Goal: Task Accomplishment & Management: Use online tool/utility

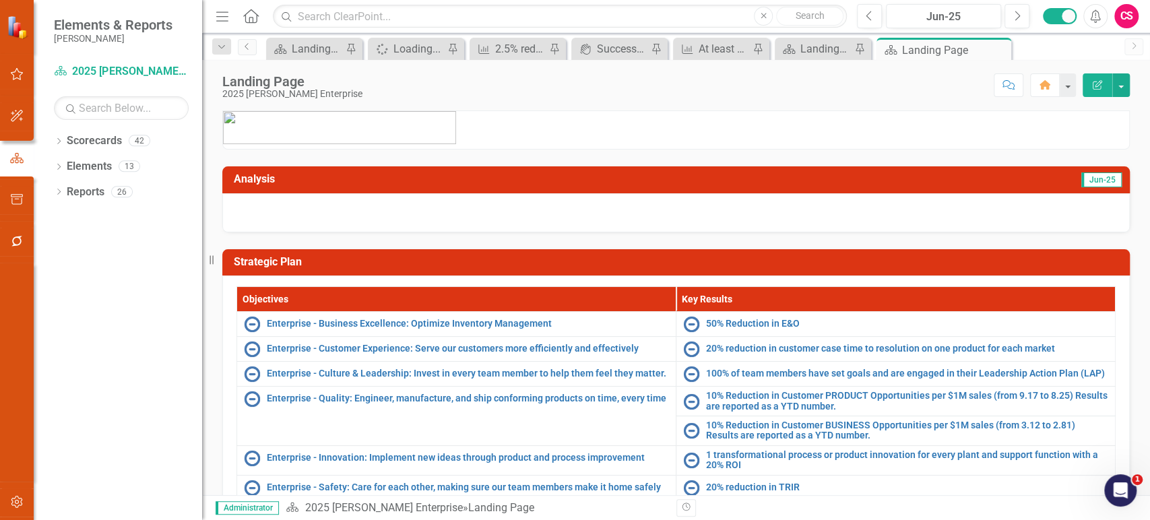
click at [1130, 15] on div "CS" at bounding box center [1126, 16] width 24 height 24
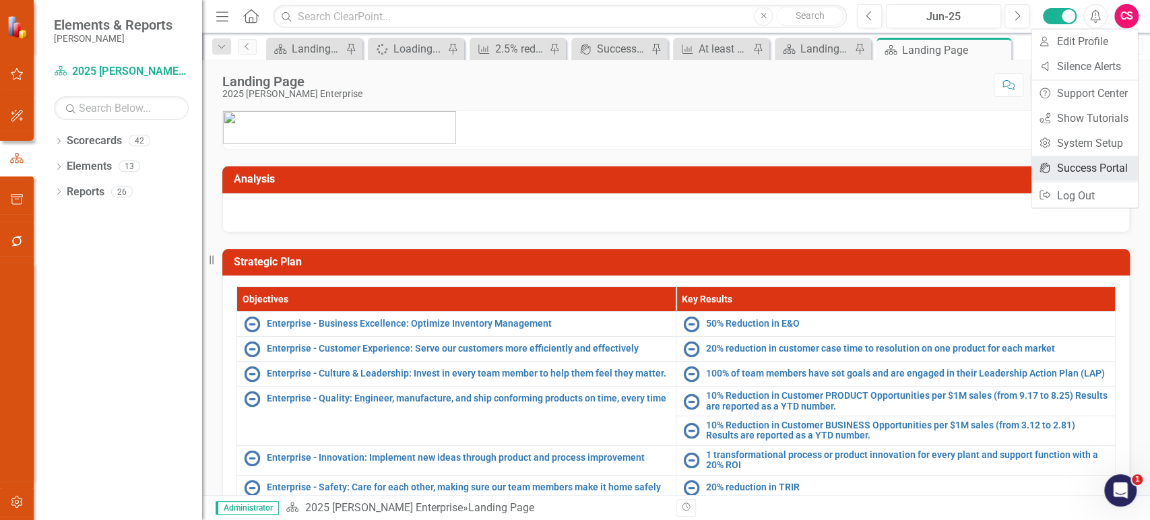
click at [1063, 159] on link "icon.portal Success Portal" at bounding box center [1085, 168] width 106 height 25
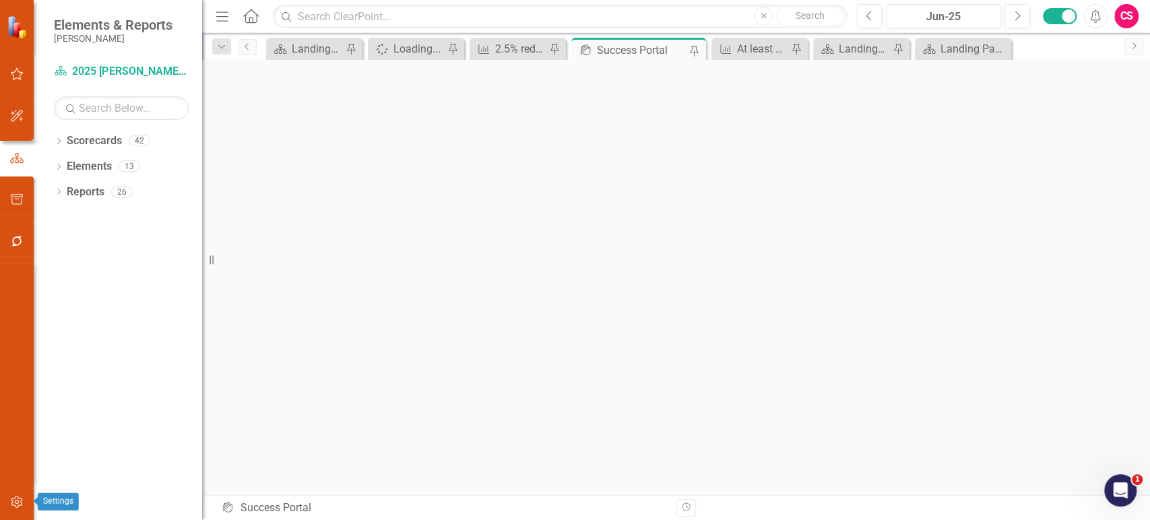
click at [22, 502] on icon "button" at bounding box center [17, 502] width 14 height 11
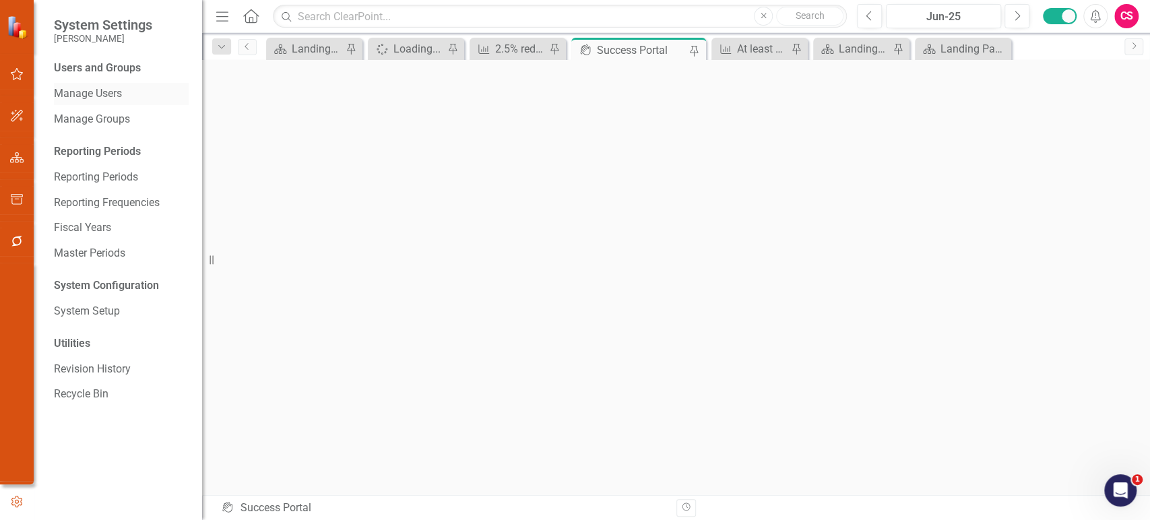
click at [102, 94] on link "Manage Users" at bounding box center [121, 93] width 135 height 15
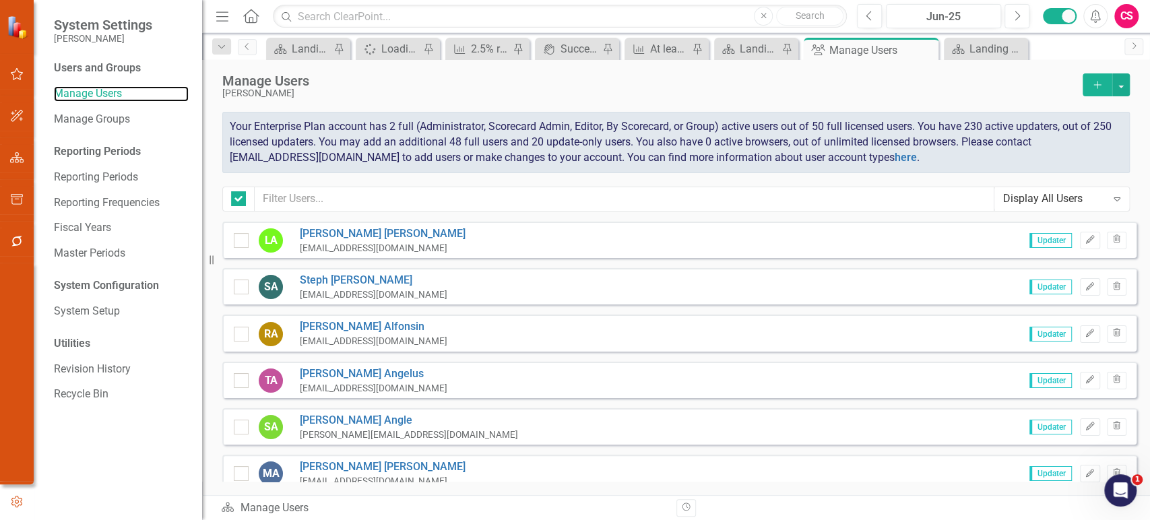
checkbox input "false"
drag, startPoint x: 977, startPoint y: 125, endPoint x: 993, endPoint y: 128, distance: 16.5
click at [993, 128] on span "Your Enterprise Plan account has 2 full (Administrator, Scorecard Admin, Editor…" at bounding box center [671, 142] width 882 height 44
drag, startPoint x: 390, startPoint y: 125, endPoint x: 462, endPoint y: 129, distance: 71.6
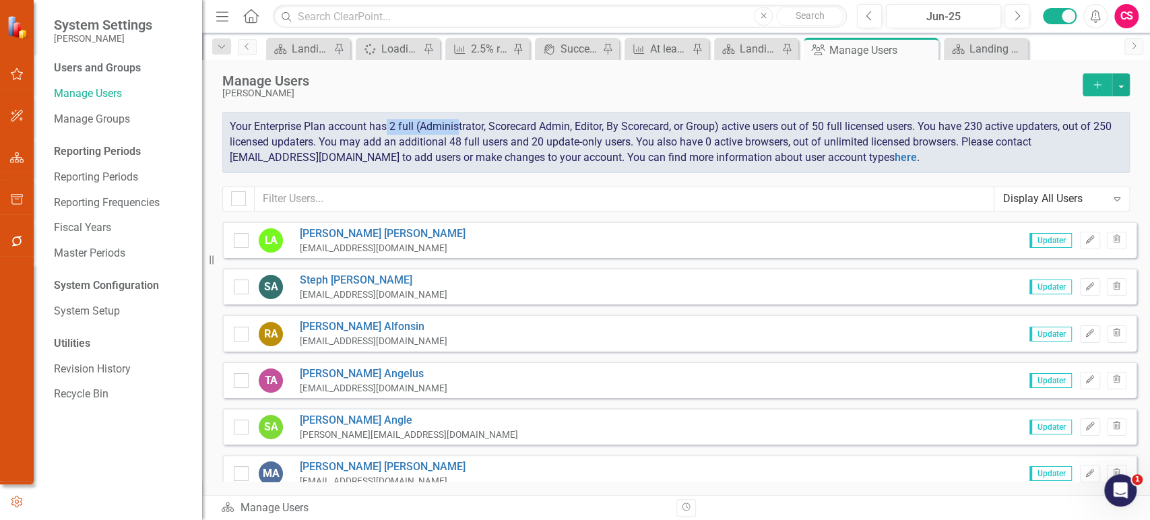
click at [462, 129] on span "Your Enterprise Plan account has 2 full (Administrator, Scorecard Admin, Editor…" at bounding box center [671, 142] width 882 height 44
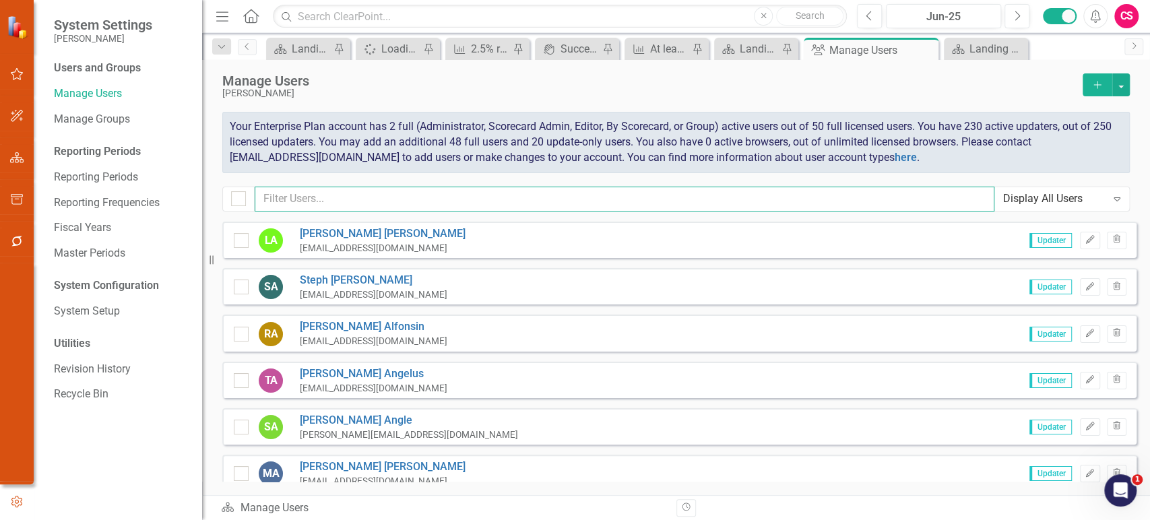
click at [472, 193] on input "text" at bounding box center [625, 199] width 740 height 25
type input "steph"
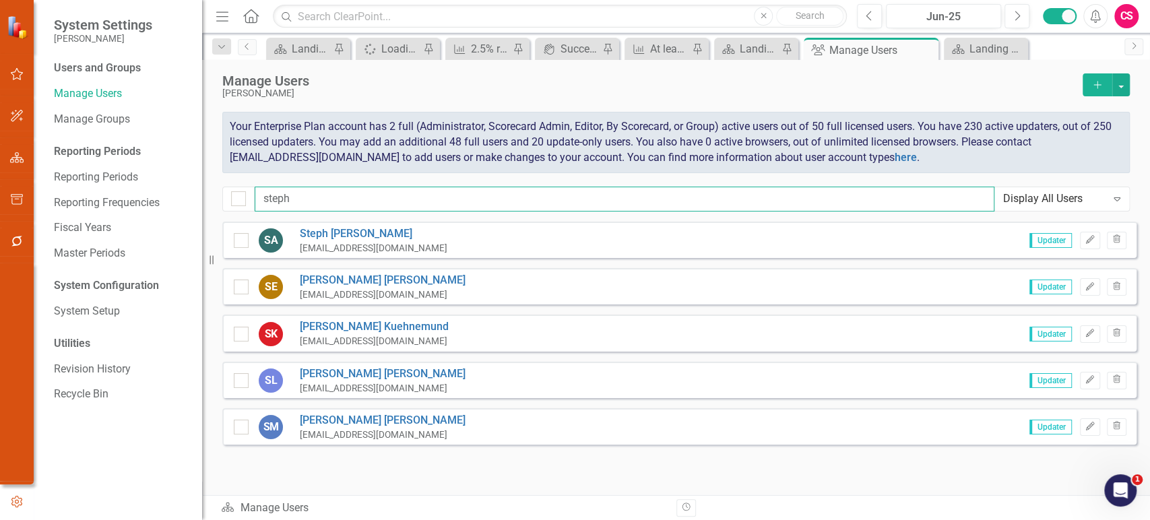
click at [332, 200] on input "steph" at bounding box center [625, 199] width 740 height 25
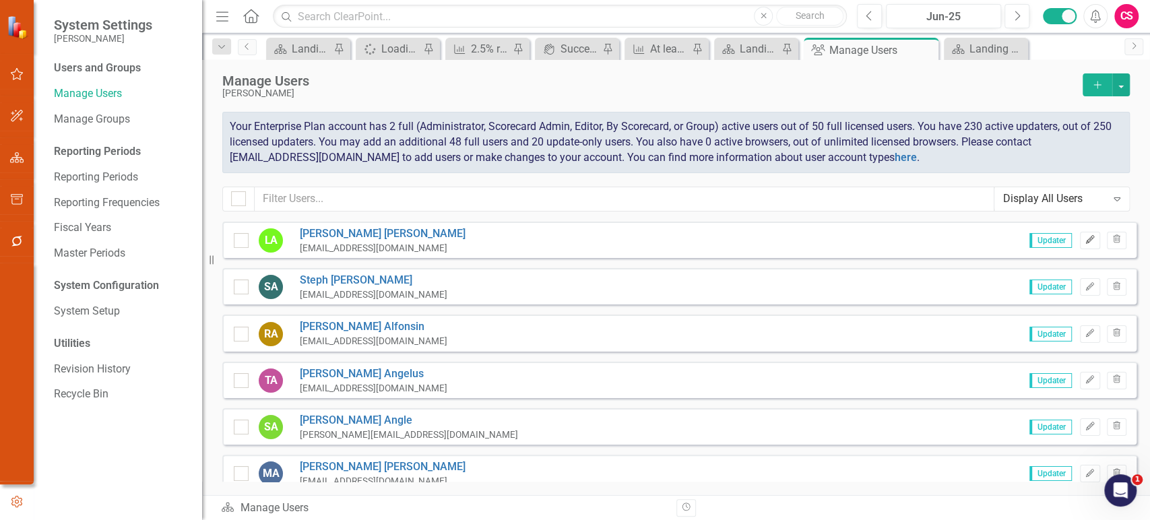
click at [1080, 246] on button "Edit" at bounding box center [1090, 241] width 20 height 18
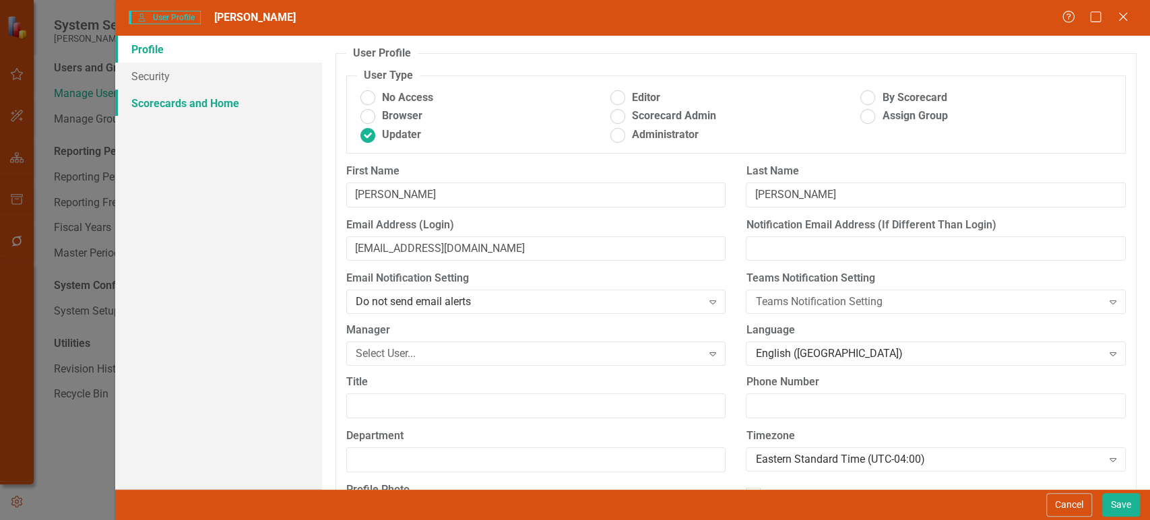
click at [233, 107] on link "Scorecards and Home" at bounding box center [218, 103] width 207 height 27
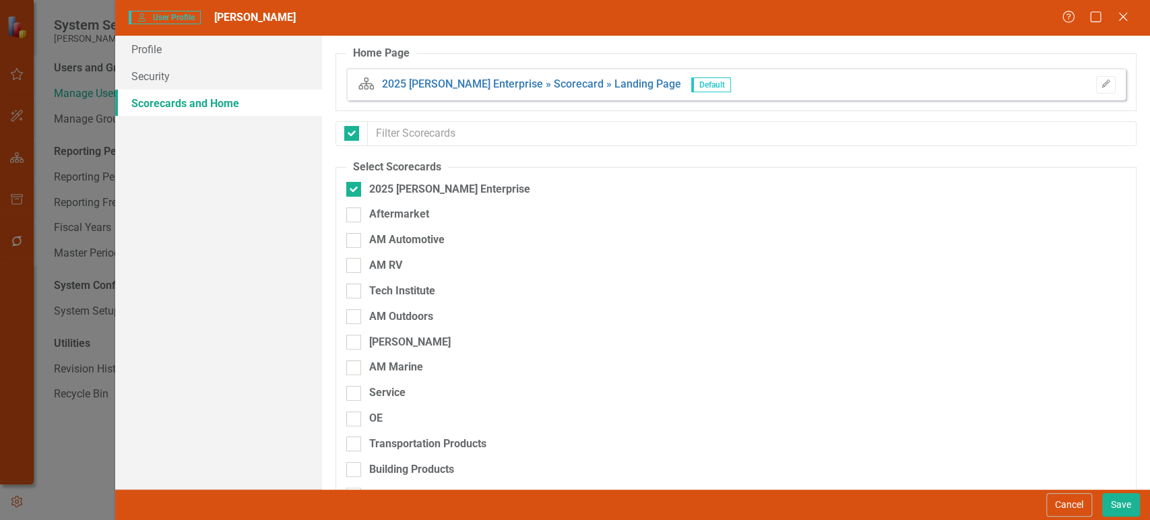
checkbox input "false"
click at [354, 193] on div at bounding box center [353, 189] width 15 height 15
click at [354, 191] on input "2025 [PERSON_NAME] Enterprise" at bounding box center [350, 186] width 9 height 9
checkbox input "false"
click at [352, 268] on div at bounding box center [353, 265] width 15 height 15
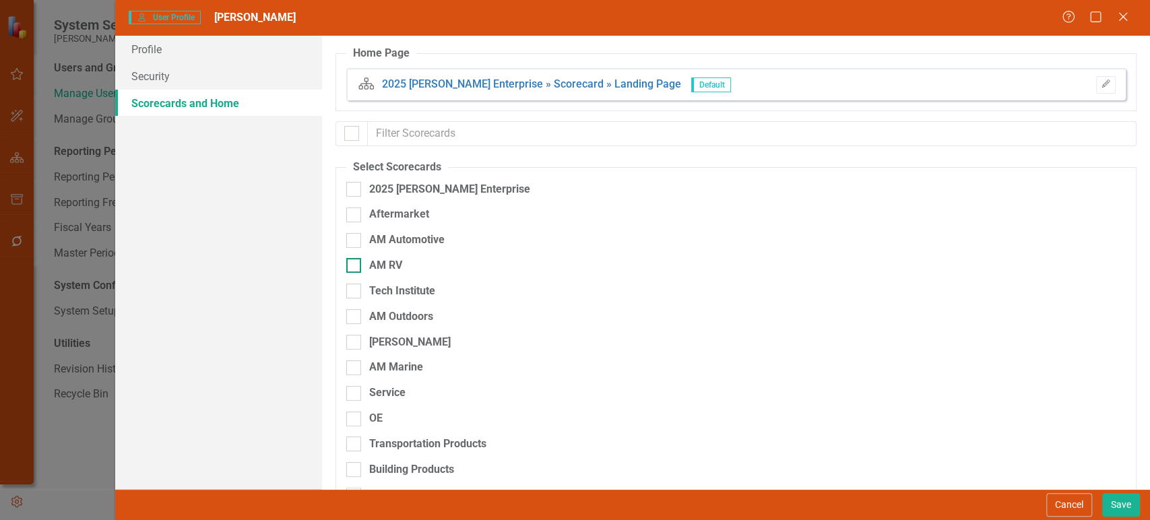
click at [352, 267] on input "AM RV" at bounding box center [350, 262] width 9 height 9
checkbox input "true"
click at [350, 296] on div at bounding box center [353, 291] width 15 height 15
click at [350, 292] on input "Tech Institute" at bounding box center [350, 288] width 9 height 9
checkbox input "true"
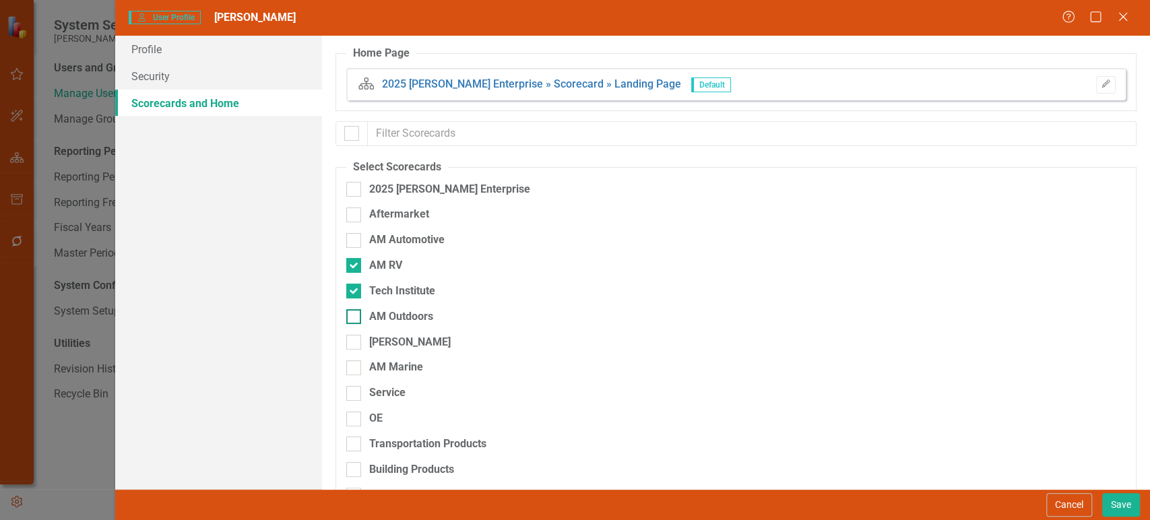
click at [350, 317] on input "AM Outdoors" at bounding box center [350, 313] width 9 height 9
checkbox input "true"
click at [1067, 498] on button "Cancel" at bounding box center [1069, 505] width 46 height 24
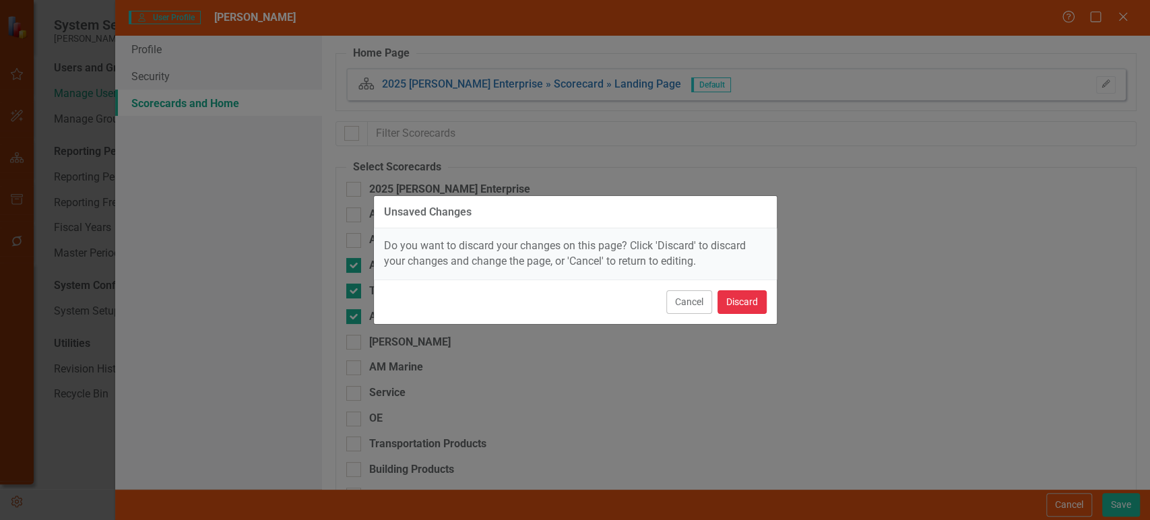
click at [749, 305] on button "Discard" at bounding box center [742, 302] width 49 height 24
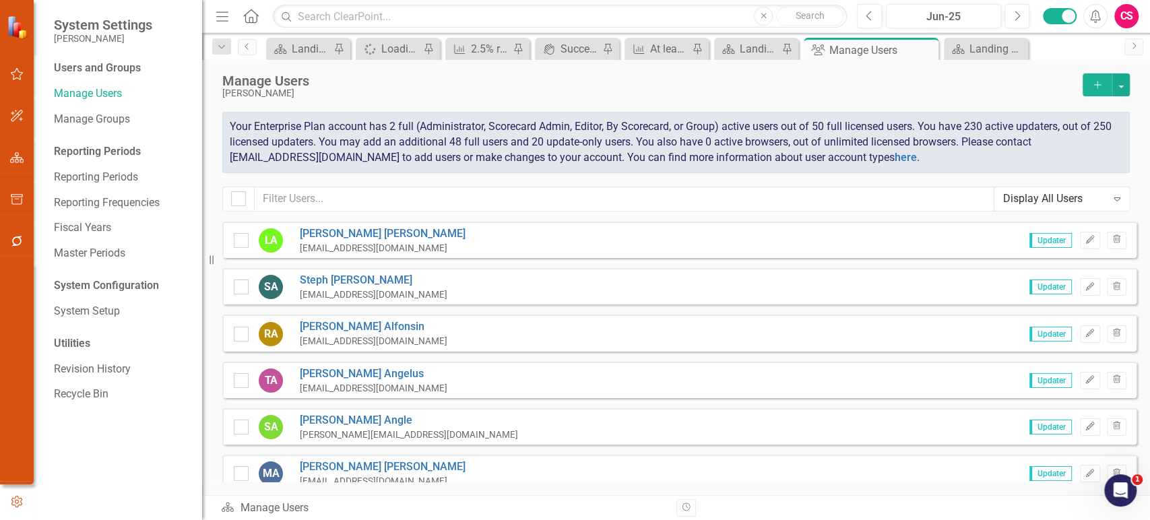
click at [1133, 18] on div "CS" at bounding box center [1126, 16] width 24 height 24
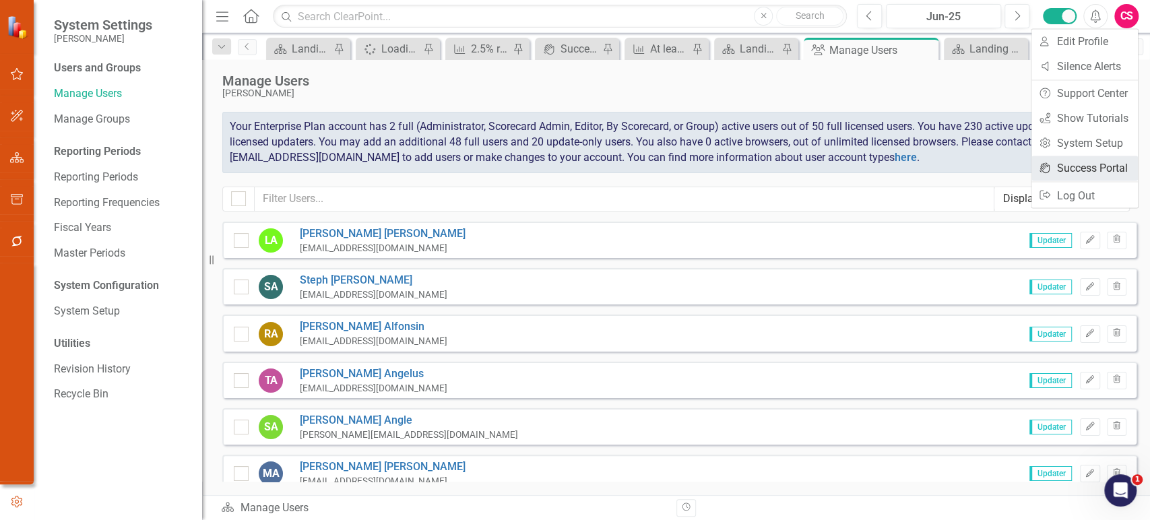
click at [1073, 173] on link "icon.portal Success Portal" at bounding box center [1085, 168] width 106 height 25
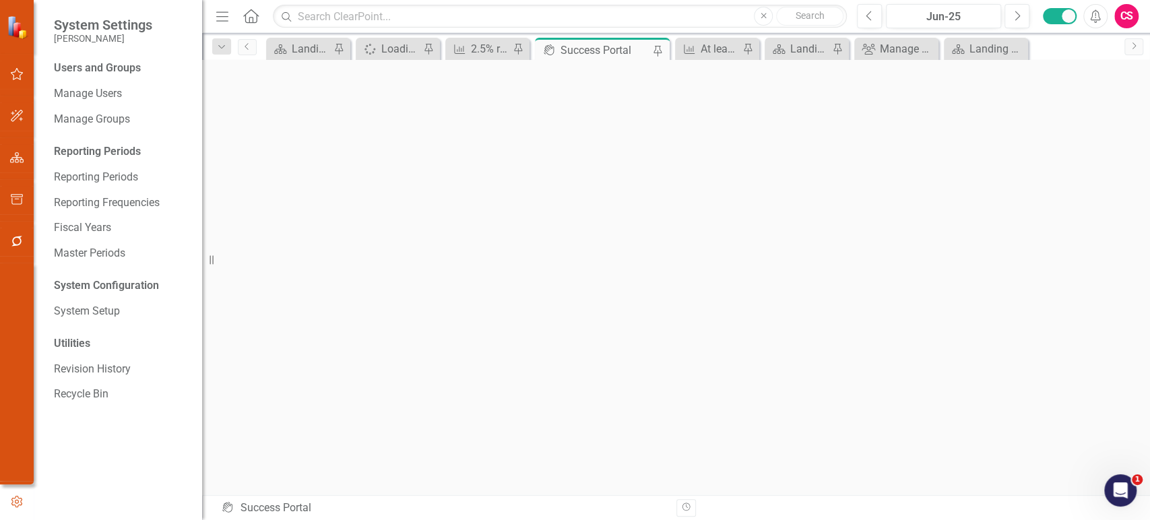
scroll to position [3, 0]
click at [16, 150] on button "button" at bounding box center [17, 158] width 30 height 28
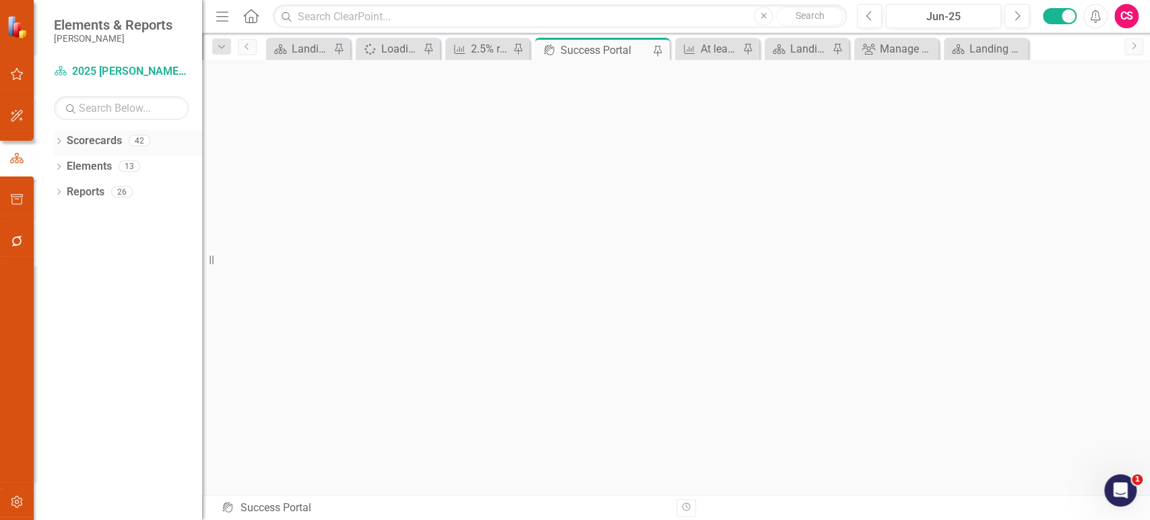
click at [60, 141] on icon "Dropdown" at bounding box center [58, 142] width 9 height 7
click at [65, 164] on icon "Dropdown" at bounding box center [66, 166] width 10 height 8
click at [77, 197] on div "Dropdown" at bounding box center [79, 192] width 10 height 11
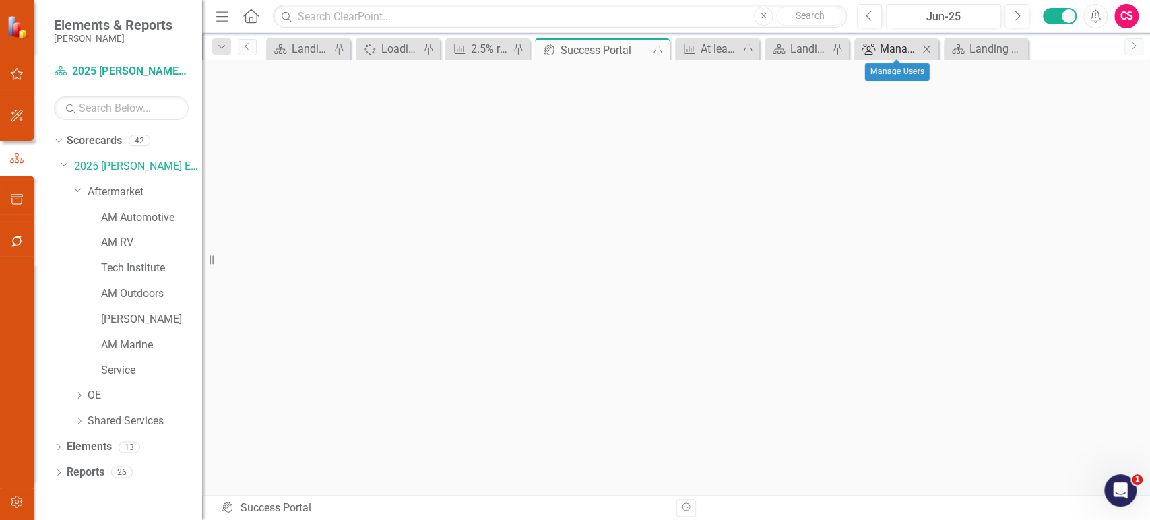
click at [888, 49] on div "Manage Users" at bounding box center [899, 48] width 38 height 17
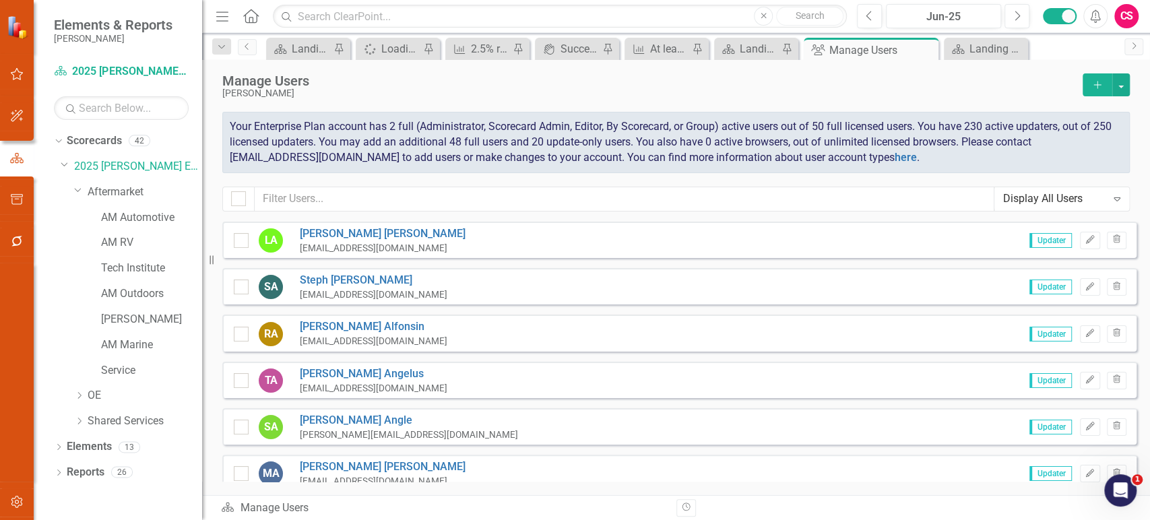
checkbox input "false"
click at [1085, 243] on icon "Edit" at bounding box center [1090, 240] width 10 height 8
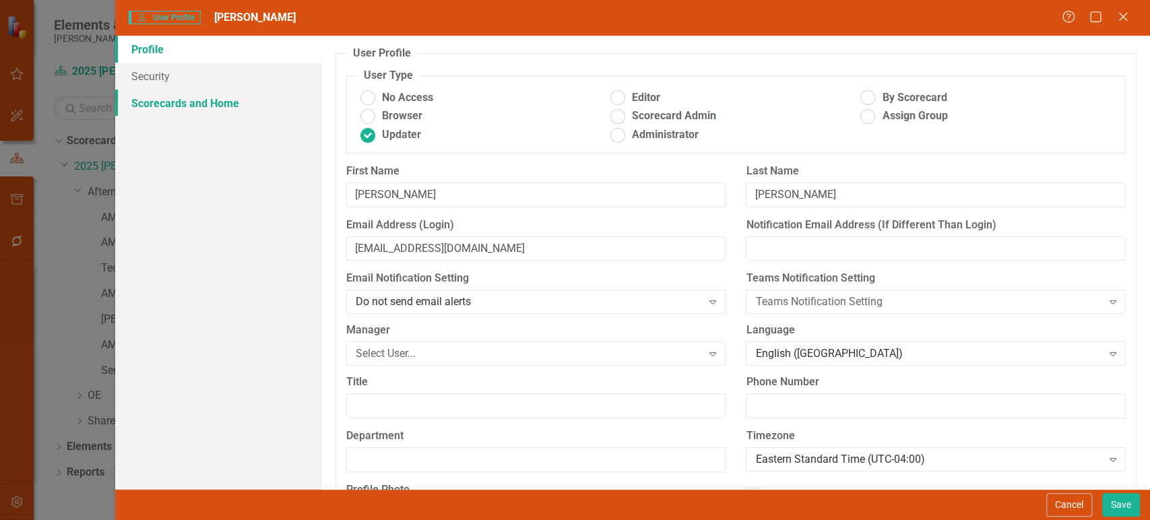
click at [254, 104] on link "Scorecards and Home" at bounding box center [218, 103] width 207 height 27
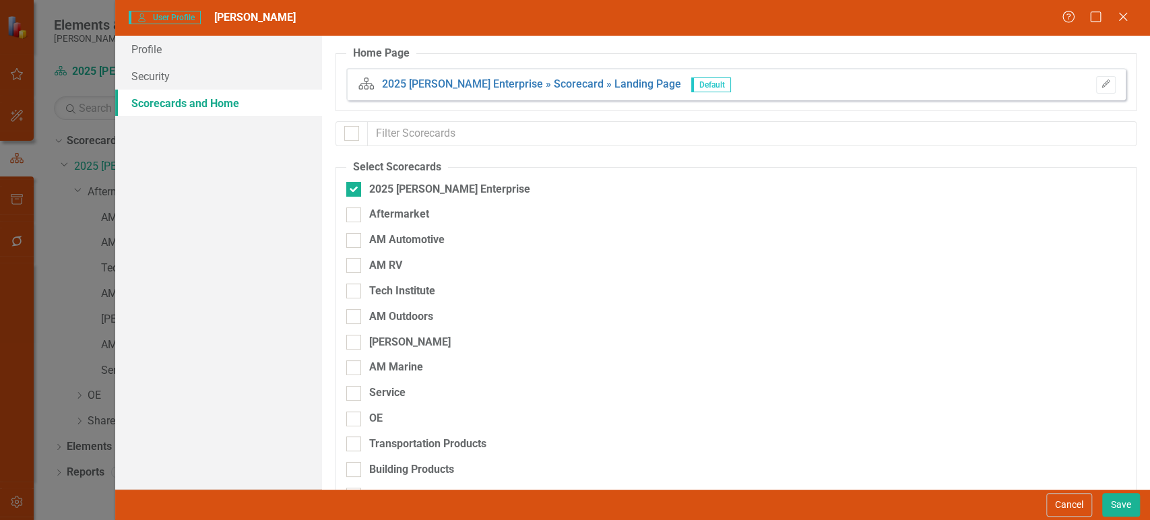
checkbox input "false"
click at [360, 187] on div at bounding box center [353, 189] width 15 height 15
click at [355, 187] on input "2025 [PERSON_NAME] Enterprise" at bounding box center [350, 186] width 9 height 9
checkbox input "false"
click at [1076, 506] on button "Cancel" at bounding box center [1069, 505] width 46 height 24
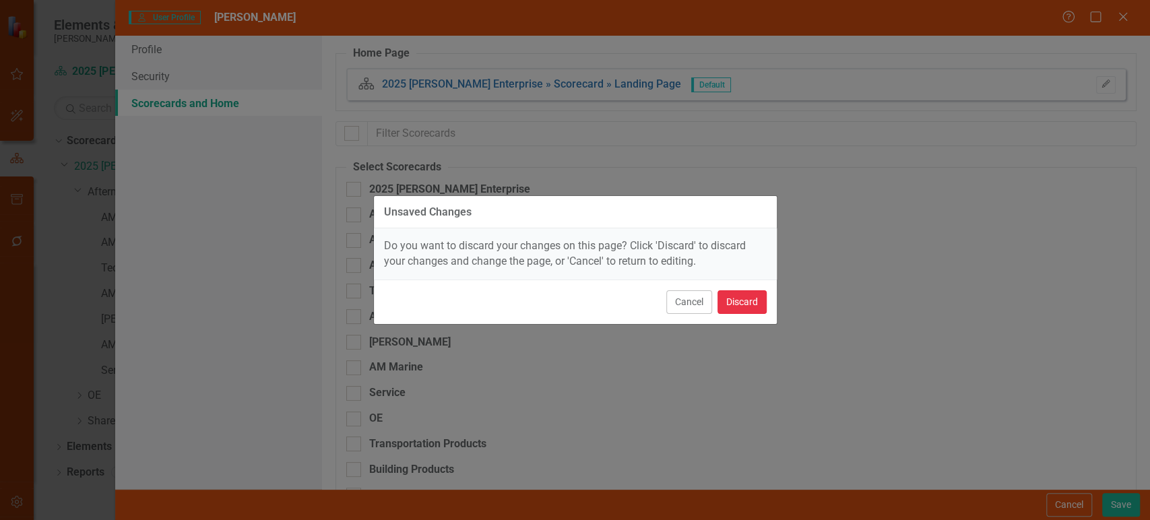
click at [748, 295] on button "Discard" at bounding box center [742, 302] width 49 height 24
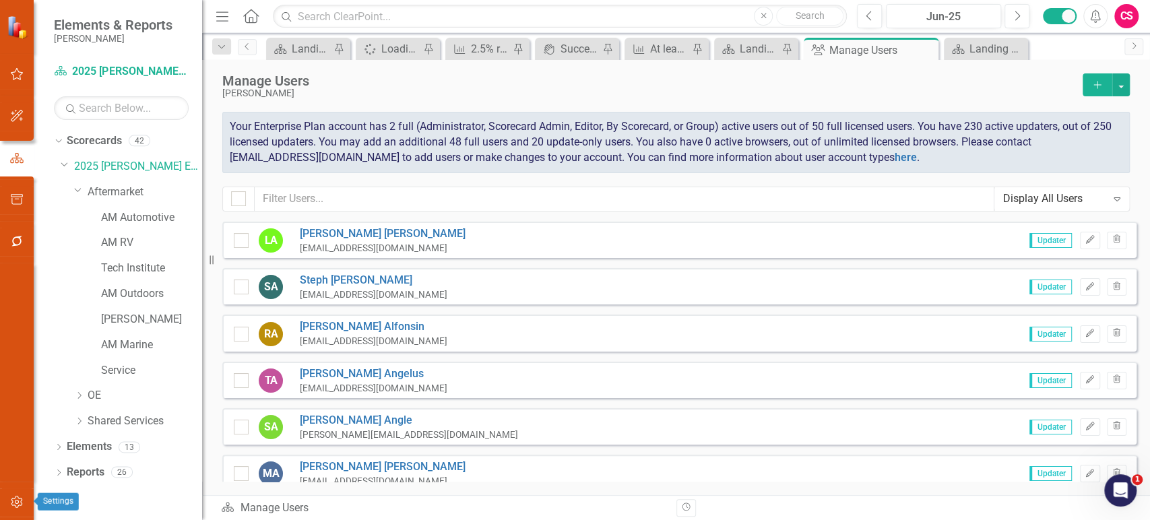
click at [21, 509] on button "button" at bounding box center [17, 503] width 30 height 28
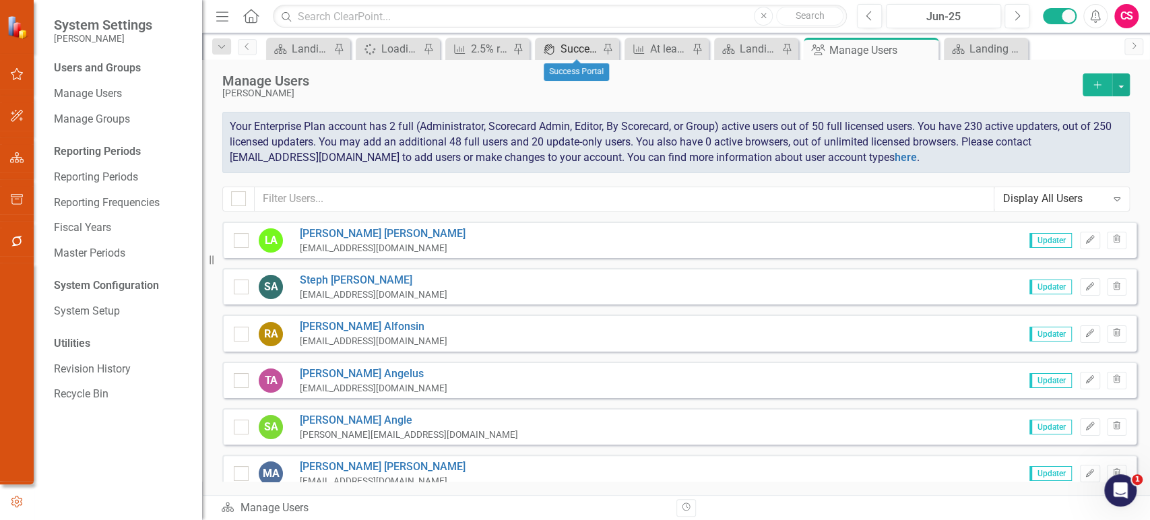
click at [581, 42] on div "Success Portal" at bounding box center [580, 48] width 38 height 17
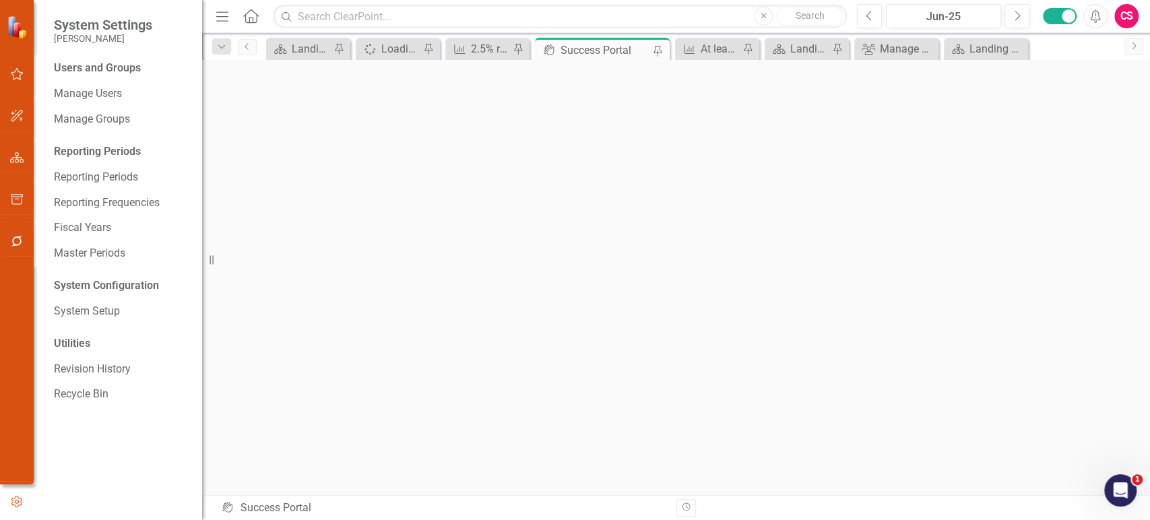
click at [25, 198] on button "button" at bounding box center [17, 200] width 30 height 28
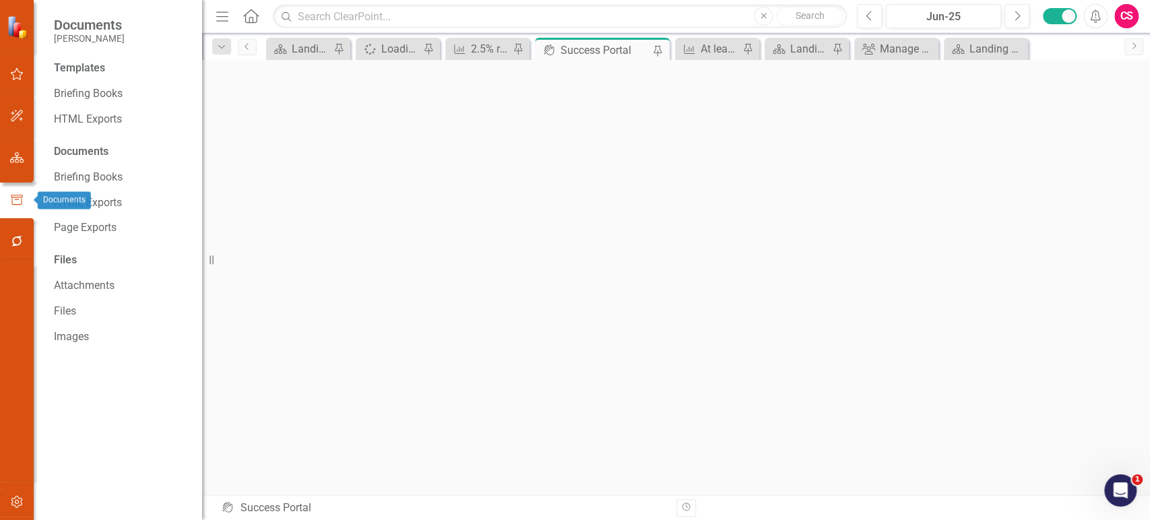
click at [15, 232] on button "button" at bounding box center [17, 242] width 30 height 28
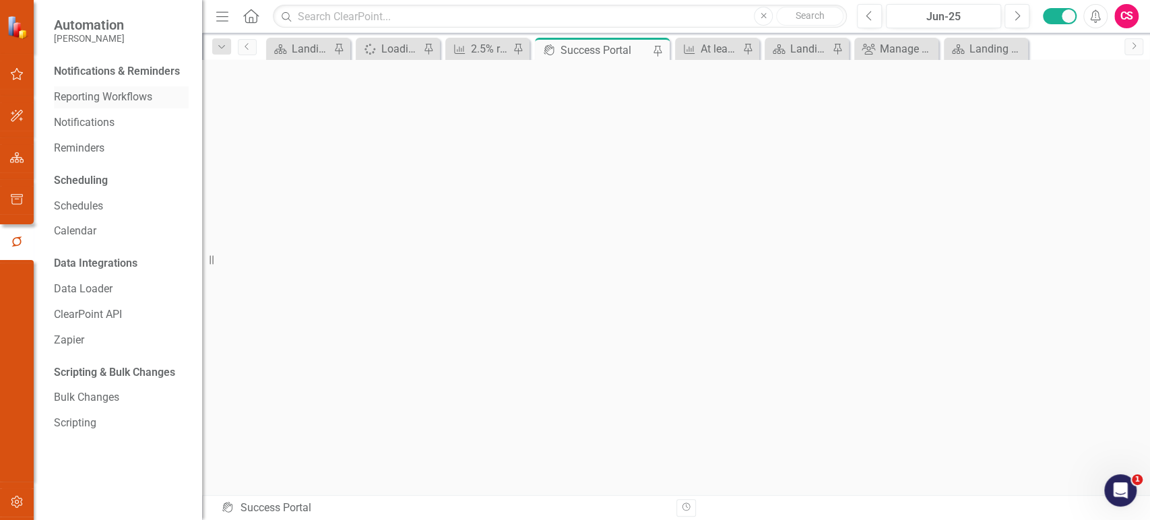
click at [108, 104] on div "Reporting Workflows" at bounding box center [121, 97] width 135 height 22
click at [109, 103] on link "Reporting Workflows" at bounding box center [121, 97] width 135 height 15
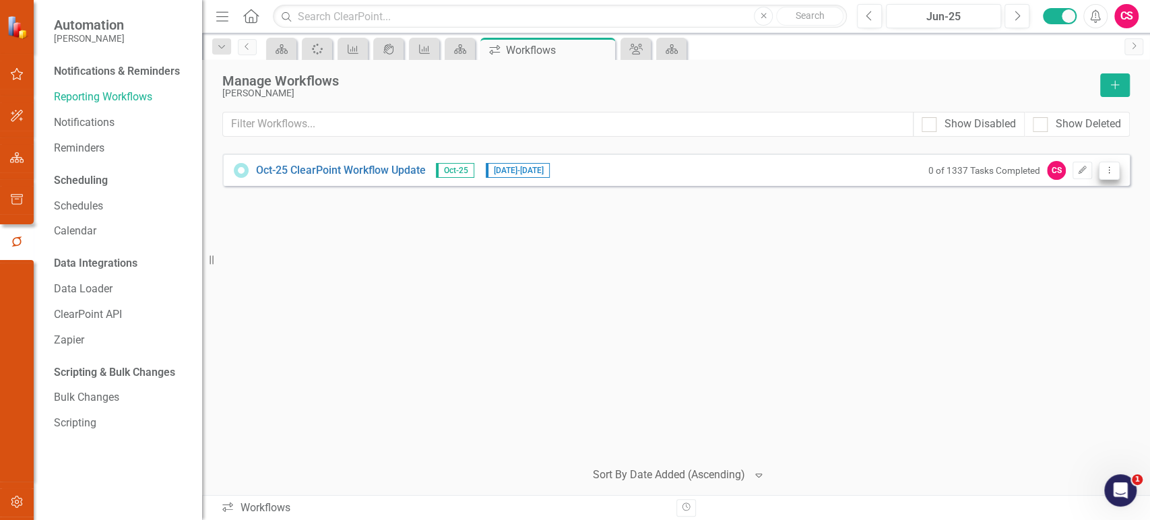
click at [1105, 173] on icon "Dropdown Menu" at bounding box center [1109, 170] width 11 height 9
click at [1086, 186] on link "Preview Preview Workflow" at bounding box center [1057, 192] width 125 height 25
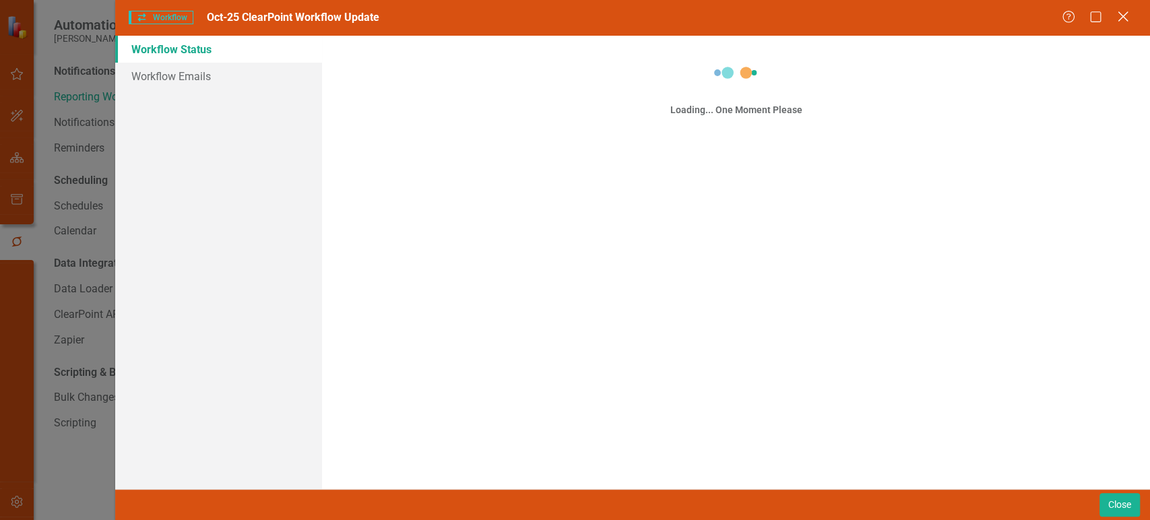
click at [1123, 13] on icon "Close" at bounding box center [1122, 16] width 17 height 13
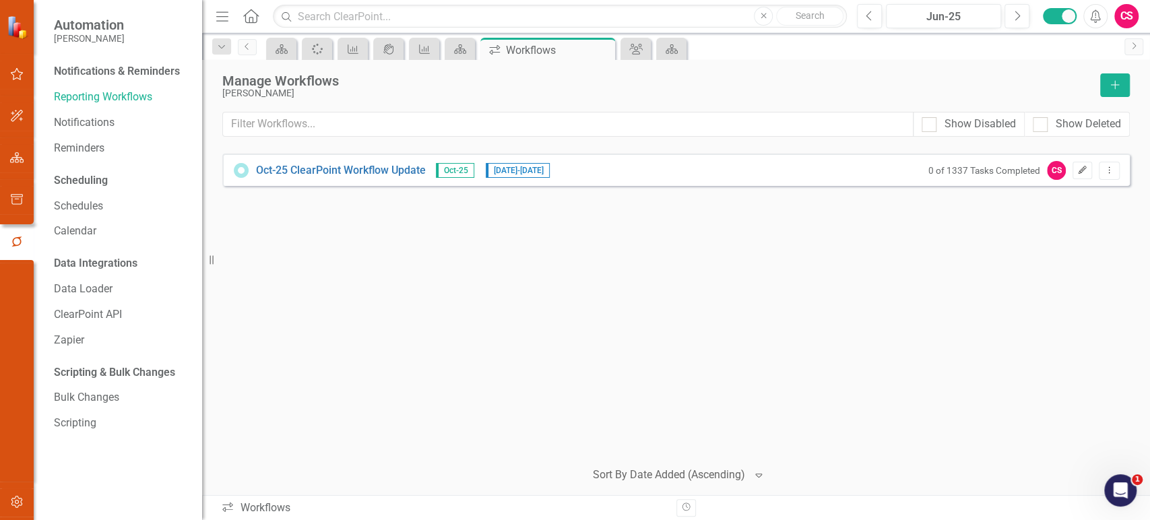
click at [1087, 169] on icon "Edit" at bounding box center [1082, 170] width 10 height 8
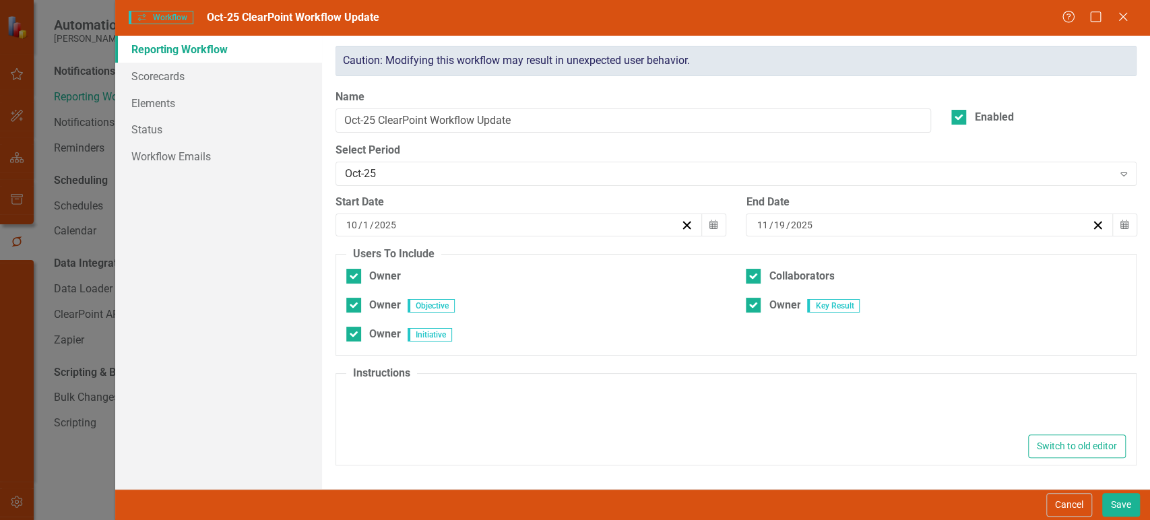
type textarea "<l ipsu-dolor="855" sita-con="353">Adipis elitsedd eius tempori utlabor et dolo…"
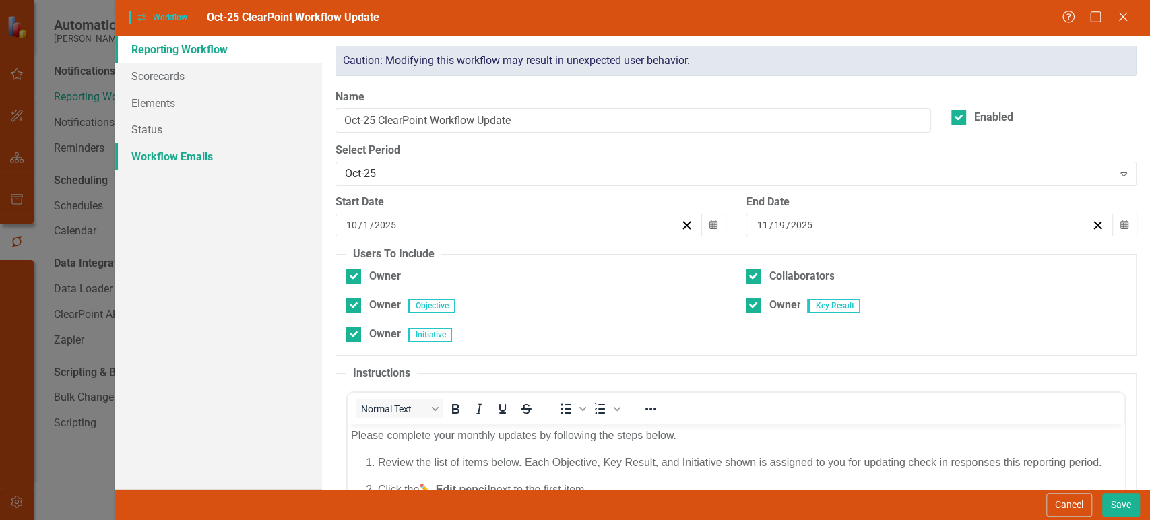
click at [193, 158] on link "Workflow Emails" at bounding box center [218, 156] width 207 height 27
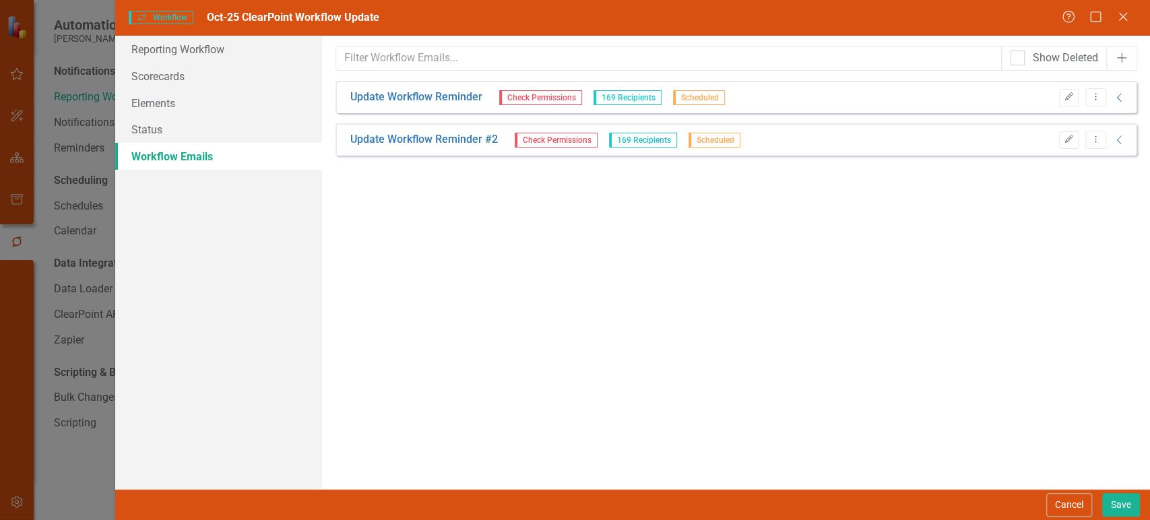
drag, startPoint x: 510, startPoint y: 98, endPoint x: 578, endPoint y: 101, distance: 68.1
click at [578, 100] on span "Check Permissions" at bounding box center [540, 97] width 83 height 15
click at [1116, 101] on icon "Collapse" at bounding box center [1119, 97] width 13 height 11
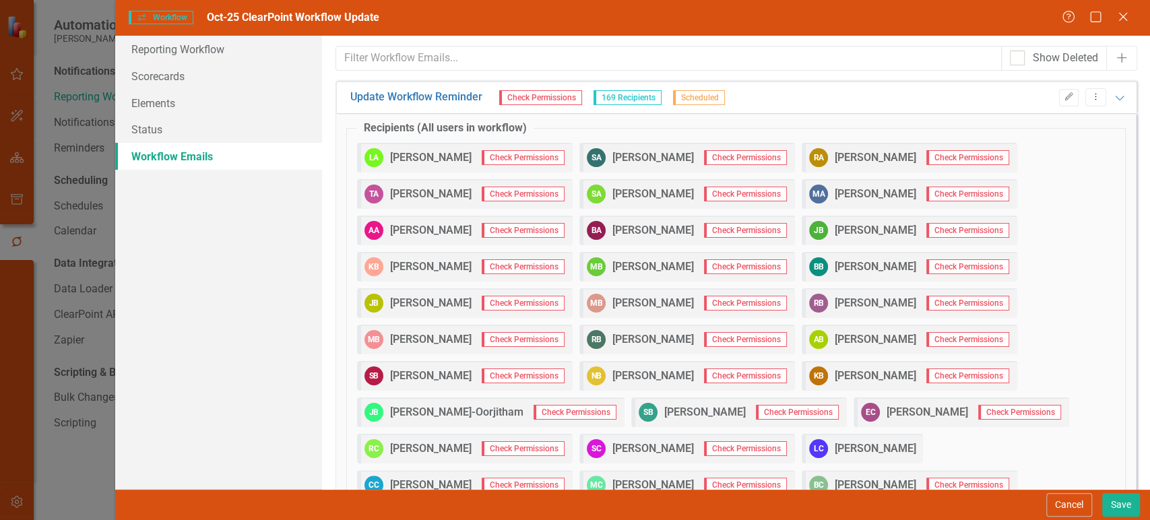
click at [394, 379] on strong "[PERSON_NAME]" at bounding box center [431, 376] width 82 height 15
click at [1073, 509] on button "Cancel" at bounding box center [1069, 505] width 46 height 24
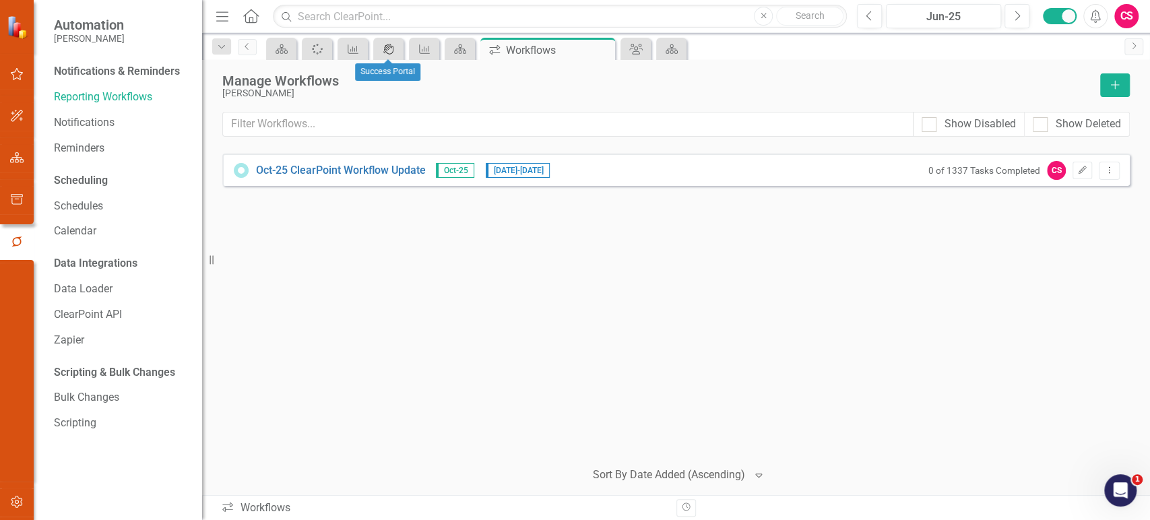
click at [393, 45] on icon "icon.portal" at bounding box center [388, 49] width 13 height 11
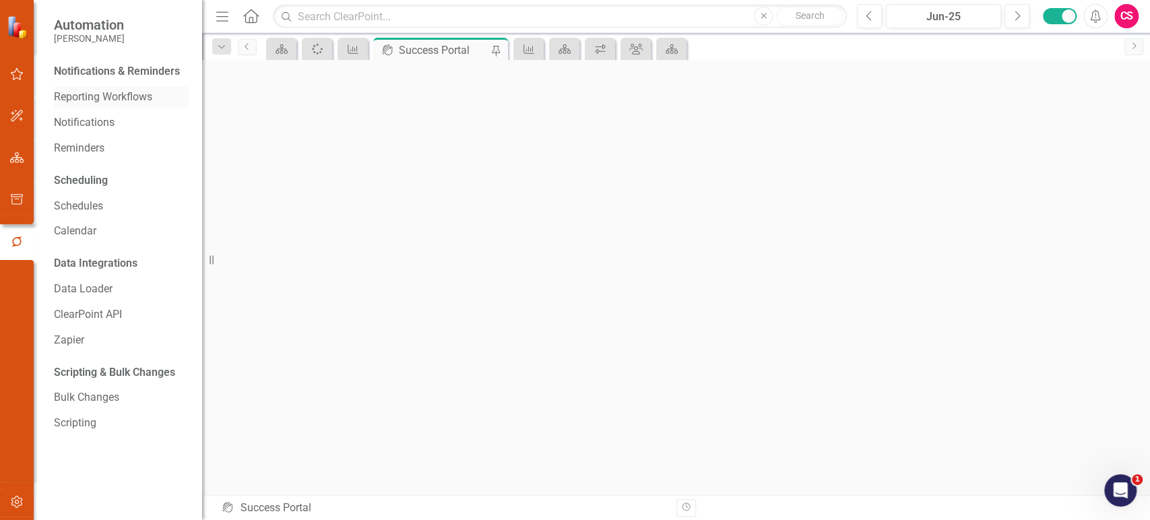
click at [116, 100] on link "Reporting Workflows" at bounding box center [121, 97] width 135 height 15
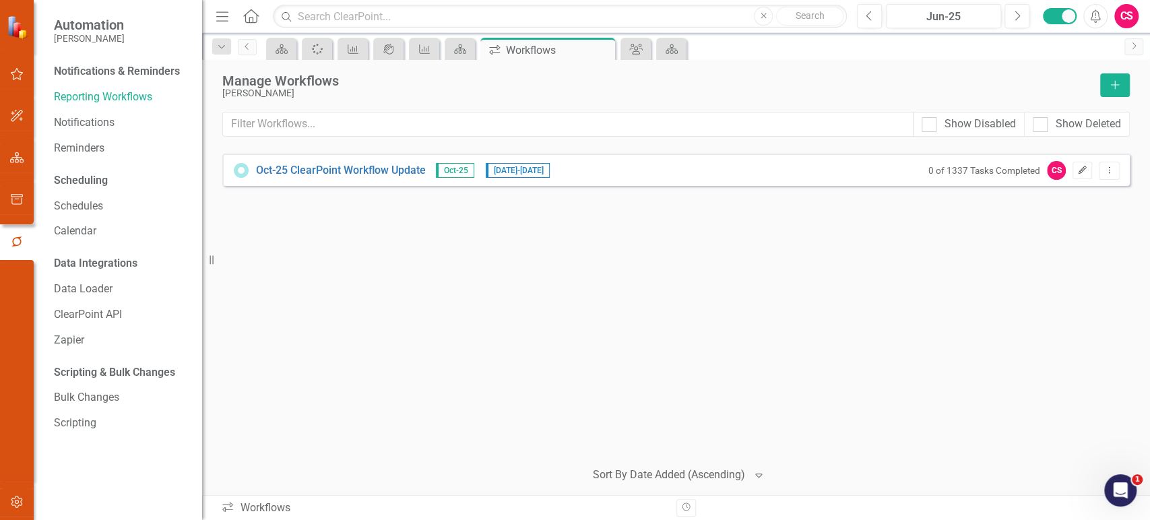
click at [1074, 168] on button "Edit" at bounding box center [1083, 171] width 20 height 18
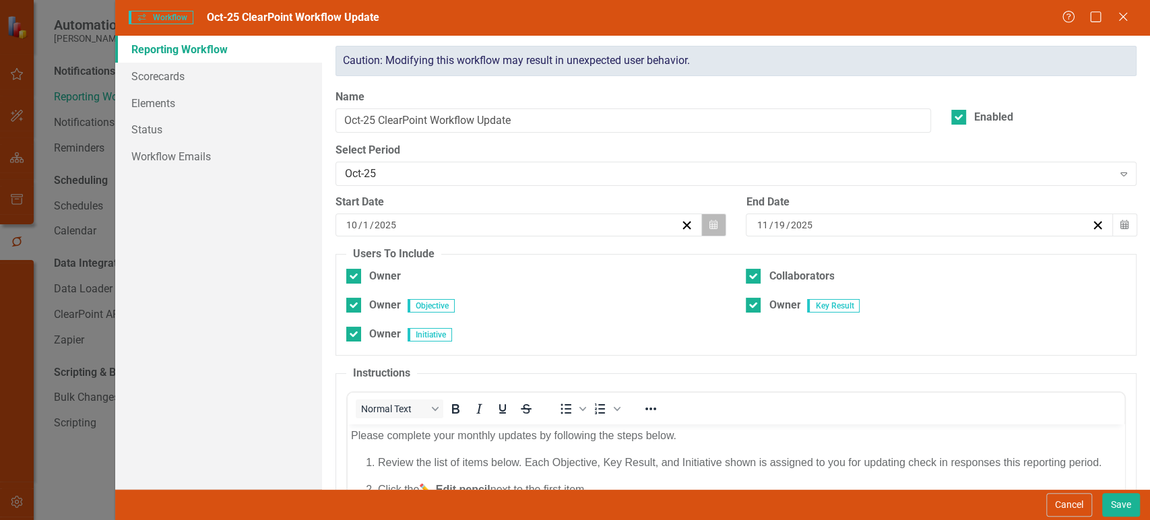
click at [715, 225] on button "Calendar" at bounding box center [714, 225] width 26 height 23
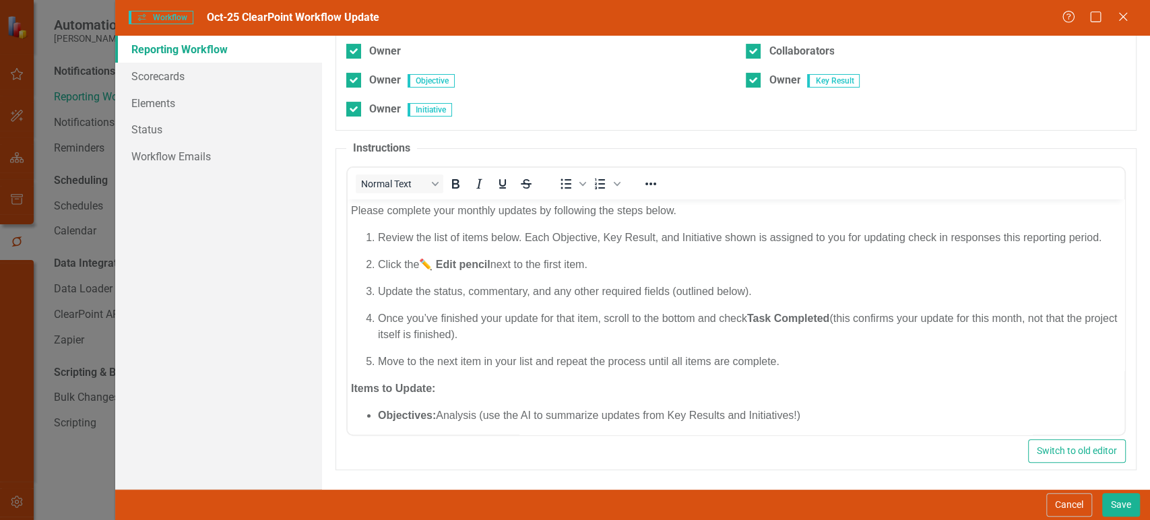
scroll to position [224, 0]
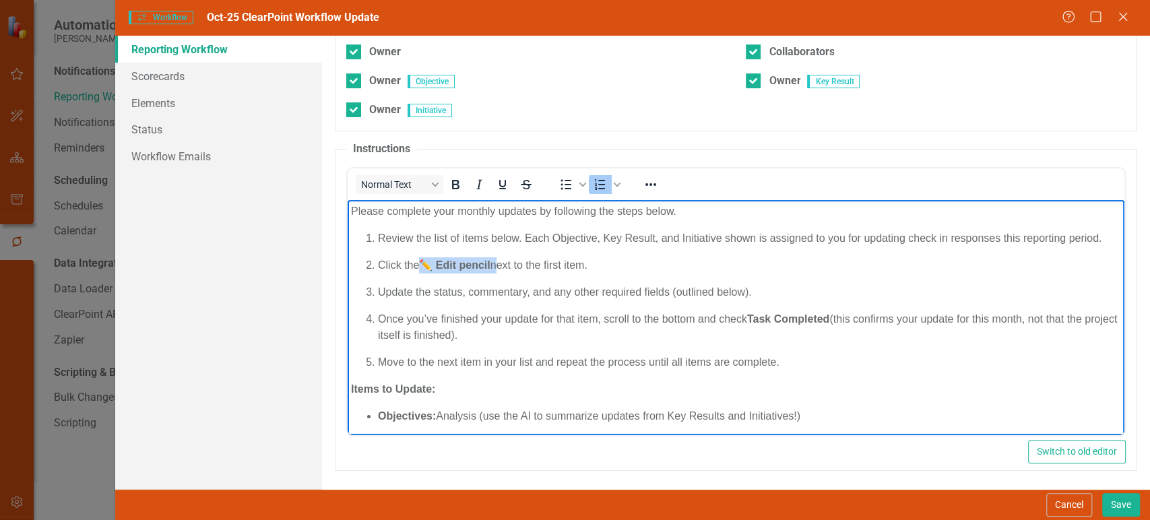
drag, startPoint x: 493, startPoint y: 282, endPoint x: 419, endPoint y: 280, distance: 74.2
click at [418, 274] on p "Click the ✏️ Edit pencil next to the first item." at bounding box center [749, 265] width 743 height 16
click at [420, 274] on p "Click the ✏️ Edit pencil next to the first item." at bounding box center [749, 265] width 743 height 16
click at [471, 271] on strong "✏️ Edit pencil" at bounding box center [454, 264] width 71 height 11
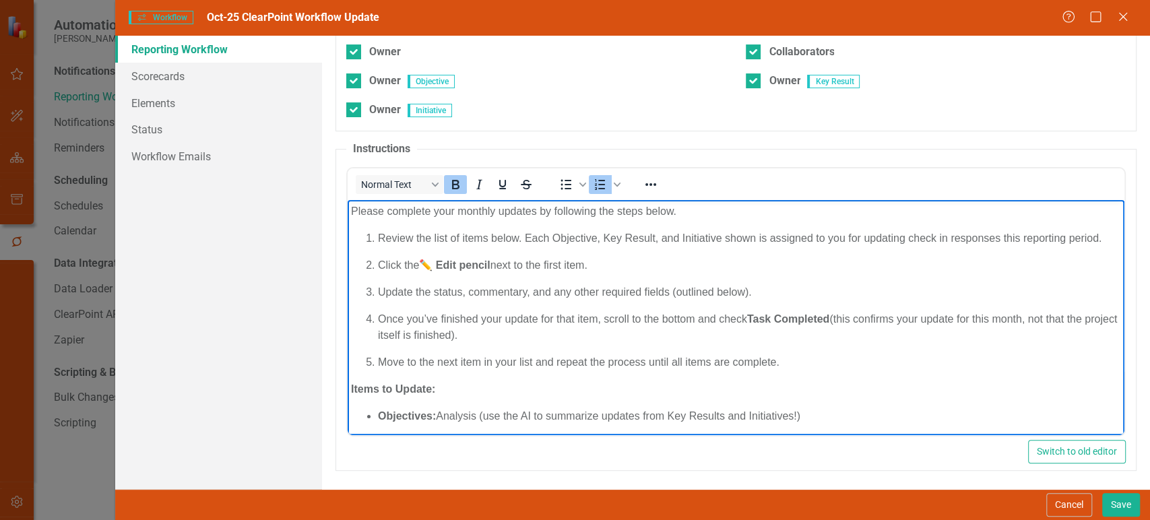
click at [590, 274] on p "Click the ✏️ Edit pencil next to the first item." at bounding box center [749, 265] width 743 height 16
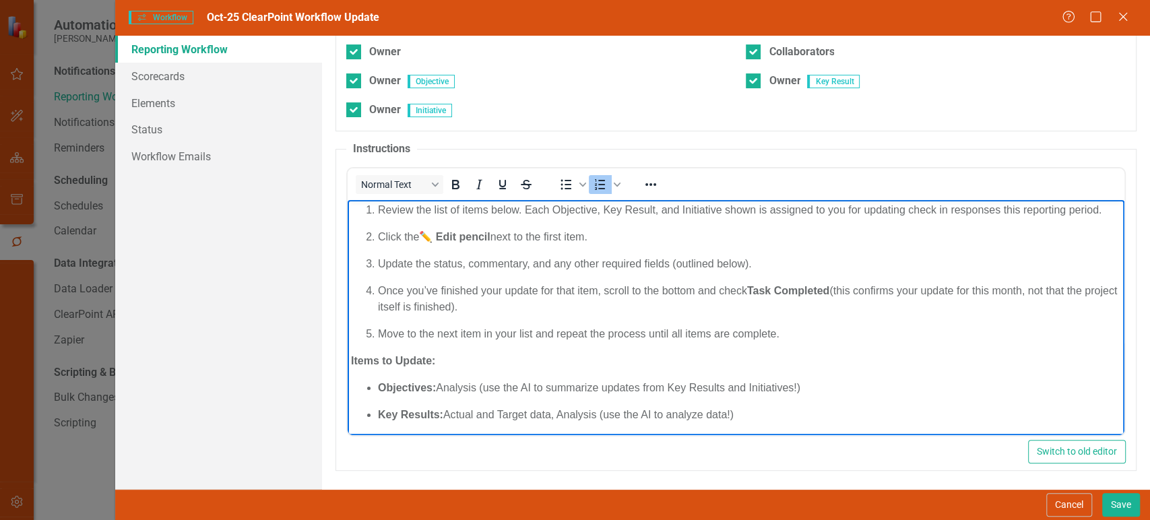
scroll to position [32, 0]
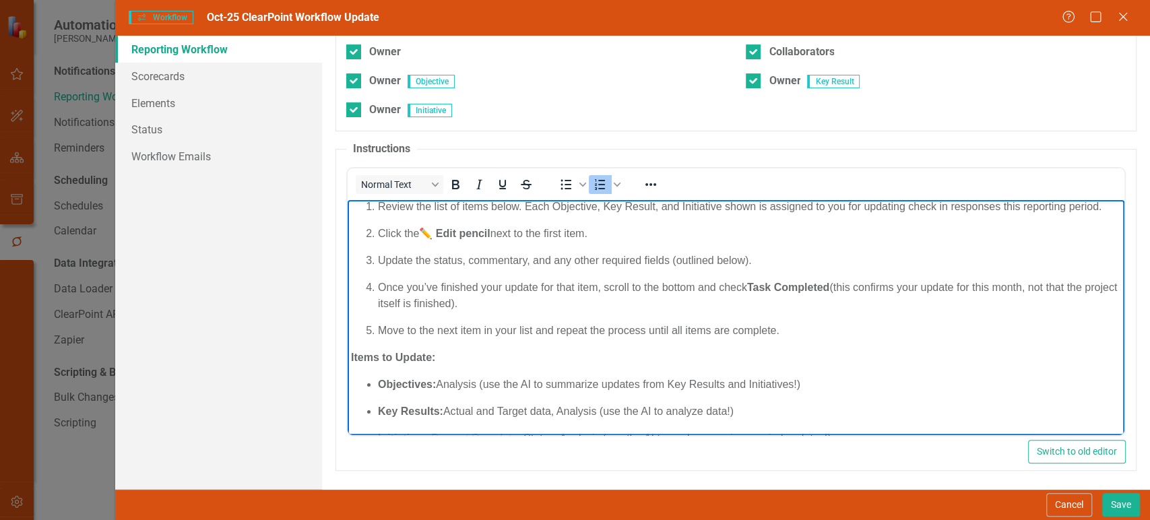
click at [447, 269] on p "Update the status, commentary, and any other required fields (outlined below)." at bounding box center [749, 261] width 743 height 16
click at [507, 269] on p "Update the status, commentary, and any other required fields (outlined below)." at bounding box center [749, 261] width 743 height 16
click at [660, 269] on p "Update the status, commentary, and any other required fields (outlined below)." at bounding box center [749, 261] width 743 height 16
drag, startPoint x: 779, startPoint y: 280, endPoint x: 671, endPoint y: 280, distance: 107.8
click at [671, 269] on p "Update the status, commentary, and any other required fields (outlined below)." at bounding box center [749, 261] width 743 height 16
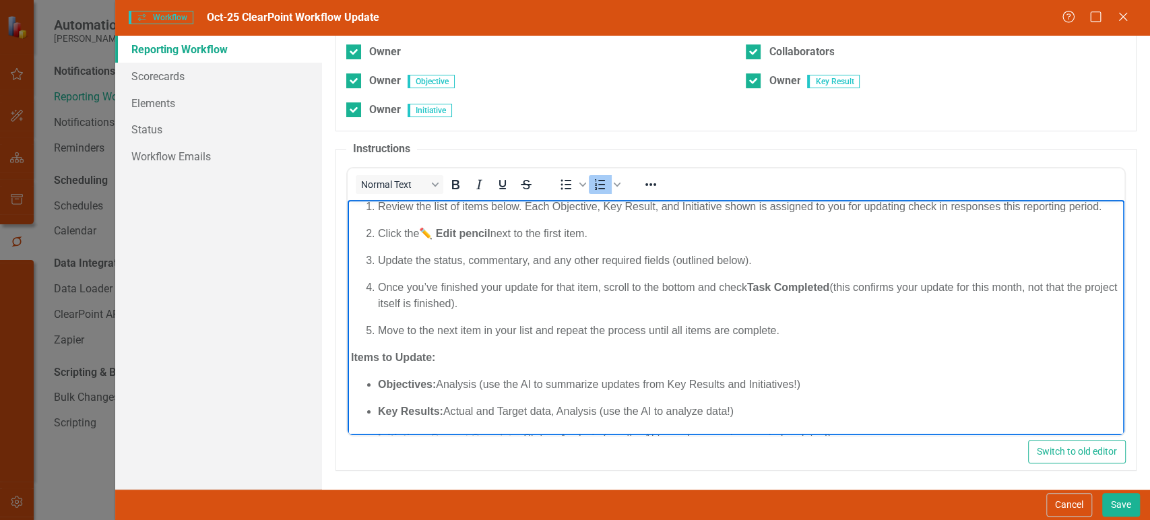
click at [539, 291] on ol "Review the list of items below. Each Objective, Key Result, and Initiative show…" at bounding box center [736, 269] width 770 height 140
drag, startPoint x: 753, startPoint y: 304, endPoint x: 819, endPoint y: 306, distance: 66.1
click at [819, 293] on strong "Task Completed" at bounding box center [788, 287] width 82 height 11
drag, startPoint x: 751, startPoint y: 301, endPoint x: 833, endPoint y: 306, distance: 83.0
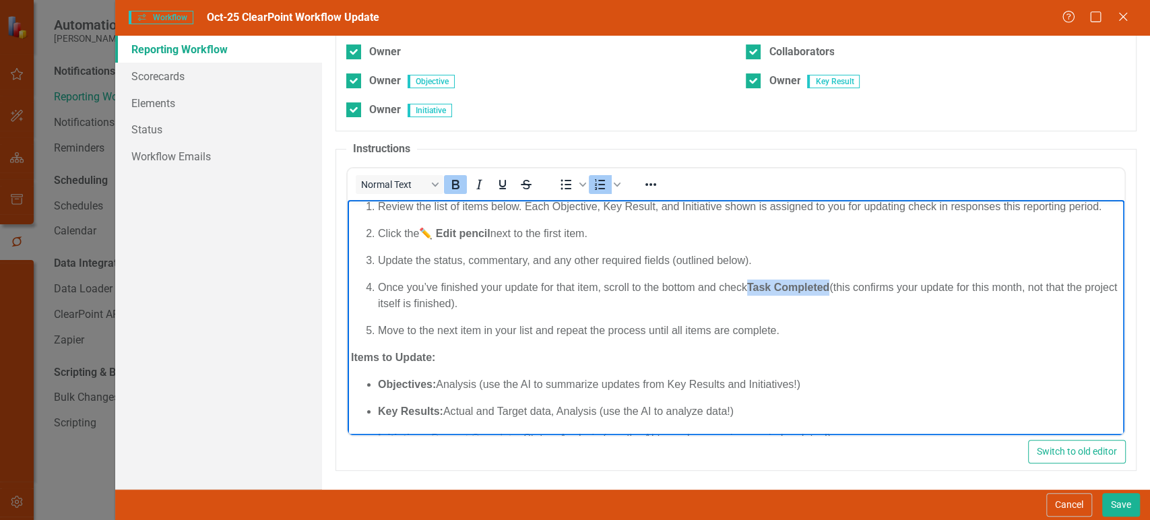
click at [833, 306] on p "Once you’ve finished your update for that item, scroll to the bottom and check …" at bounding box center [749, 296] width 743 height 32
click at [841, 303] on p "Once you’ve finished your update for that item, scroll to the bottom and check …" at bounding box center [749, 296] width 743 height 32
drag, startPoint x: 838, startPoint y: 303, endPoint x: 1021, endPoint y: 301, distance: 183.3
click at [1021, 301] on p "Once you’ve finished your update for that item, scroll to the bottom and check …" at bounding box center [749, 296] width 743 height 32
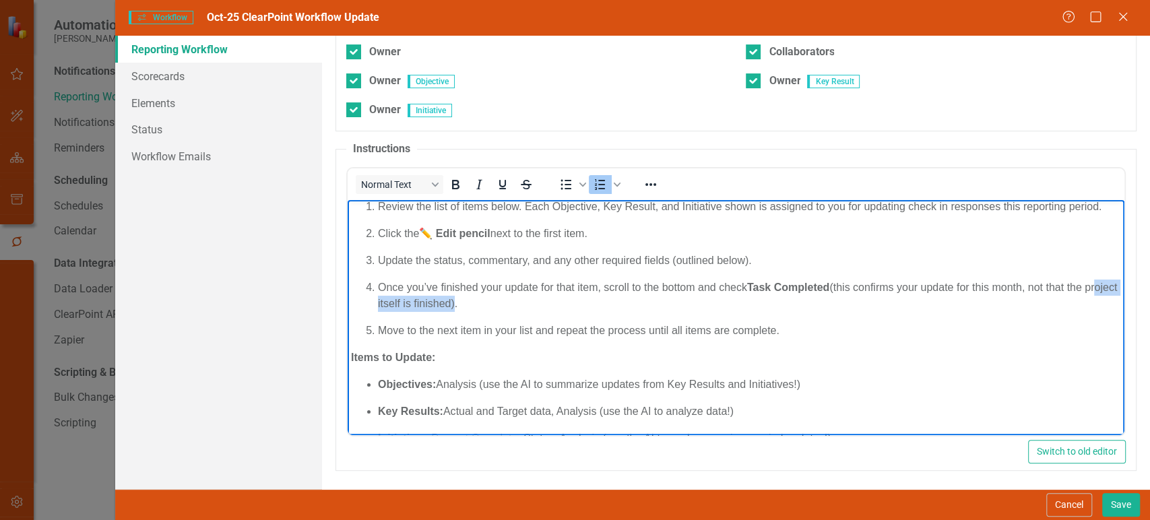
drag, startPoint x: 398, startPoint y: 312, endPoint x: 484, endPoint y: 322, distance: 87.5
click at [484, 312] on p "Once you’ve finished your update for that item, scroll to the bottom and check …" at bounding box center [749, 296] width 743 height 32
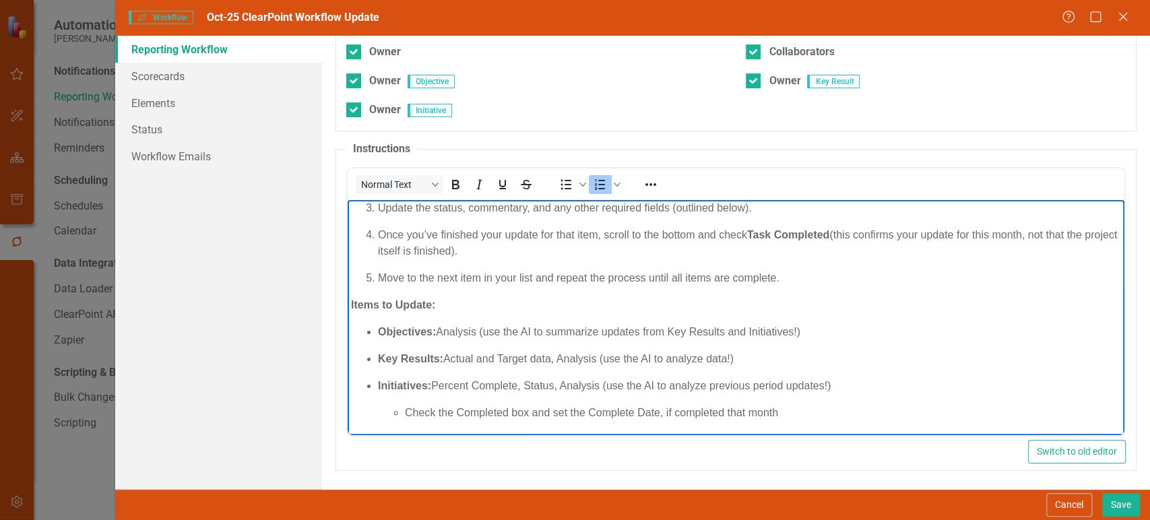
scroll to position [100, 0]
click at [454, 329] on p "Objectives: Analysis (use the AI to summarize updates from Key Results and Init…" at bounding box center [749, 332] width 743 height 16
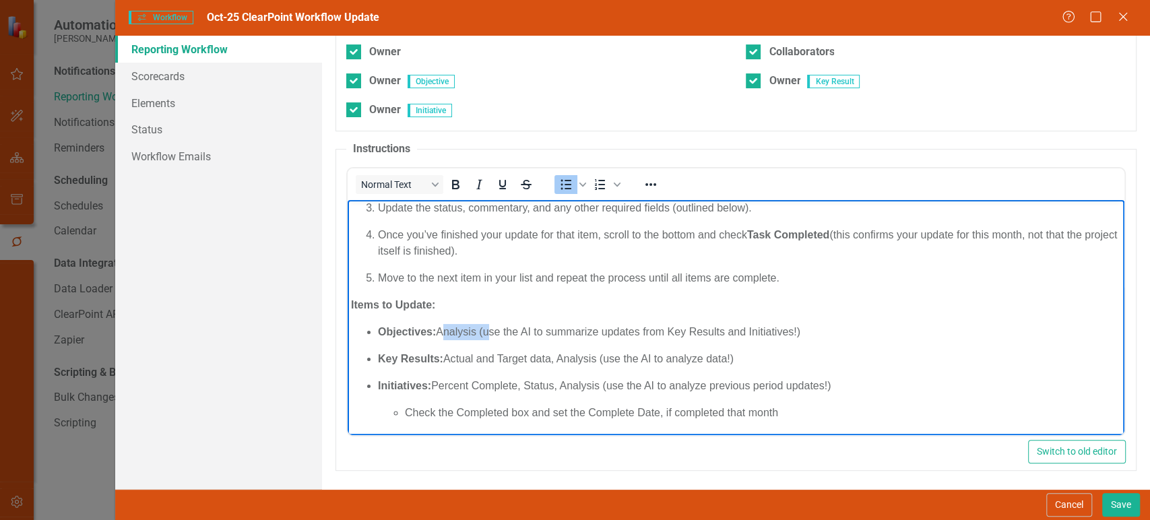
drag, startPoint x: 441, startPoint y: 329, endPoint x: 482, endPoint y: 333, distance: 41.9
click at [482, 333] on p "Objectives: Analysis (use the AI to summarize updates from Key Results and Init…" at bounding box center [749, 332] width 743 height 16
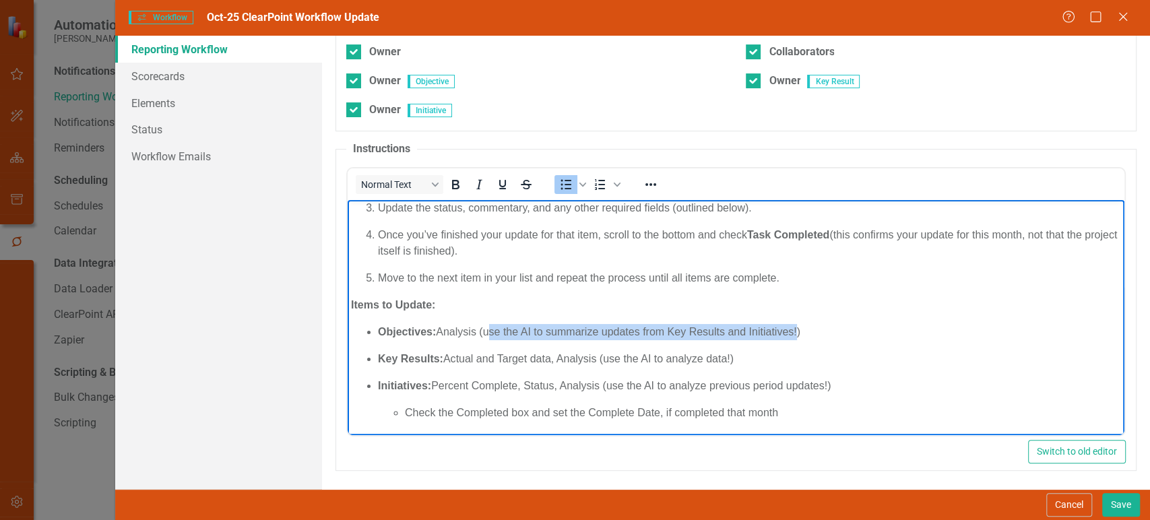
drag, startPoint x: 485, startPoint y: 333, endPoint x: 796, endPoint y: 336, distance: 311.3
click at [796, 336] on p "Objectives: Analysis (use the AI to summarize updates from Key Results and Init…" at bounding box center [749, 332] width 743 height 16
drag, startPoint x: 757, startPoint y: 354, endPoint x: 561, endPoint y: 356, distance: 195.4
click at [561, 356] on p "Key Results: Actual and Target data, Analysis (use the AI to analyze data!)" at bounding box center [749, 359] width 743 height 16
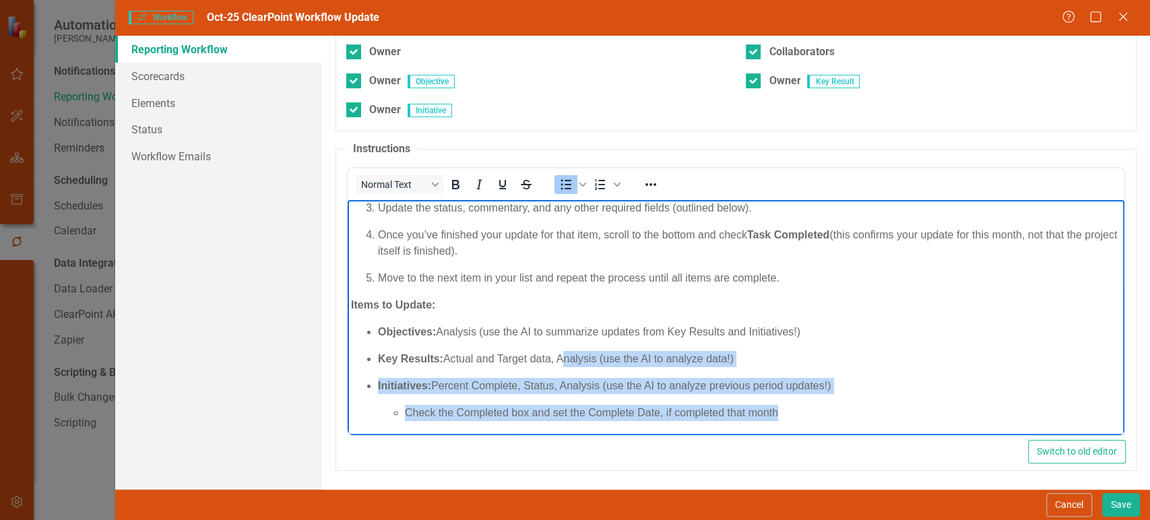
drag, startPoint x: 561, startPoint y: 356, endPoint x: 779, endPoint y: 408, distance: 223.7
click at [779, 408] on ul "Objectives: Analysis (use the AI to summarize updates from Key Results and Init…" at bounding box center [736, 372] width 770 height 97
click at [779, 408] on li "Check the Completed box and set the Complete Date, if completed that month" at bounding box center [763, 413] width 716 height 16
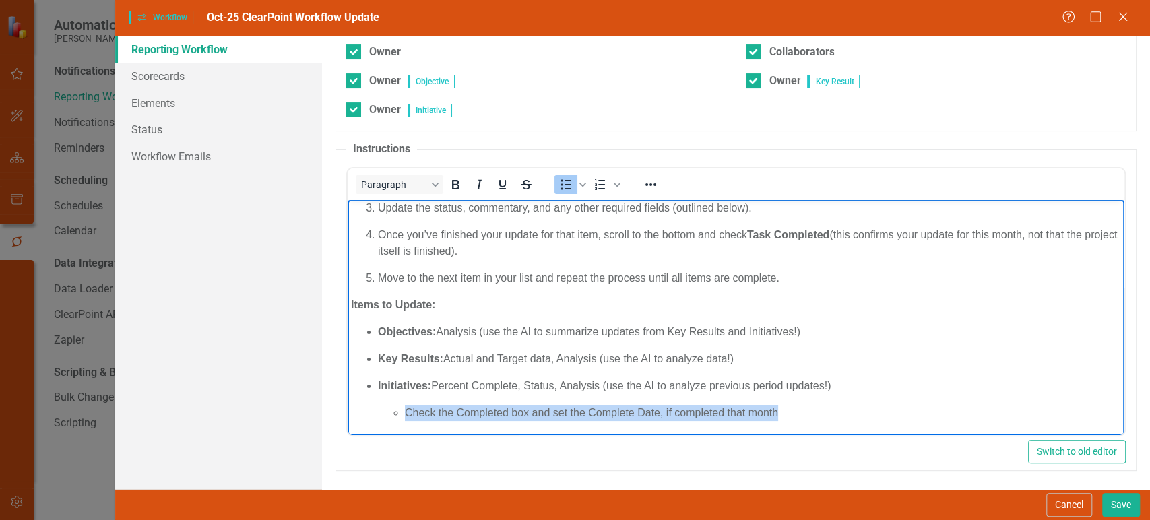
drag, startPoint x: 804, startPoint y: 410, endPoint x: 396, endPoint y: 402, distance: 408.4
click at [396, 402] on li "Initiatives: Percent Complete, Status, Analysis (use the AI to analyze previous…" at bounding box center [749, 399] width 743 height 43
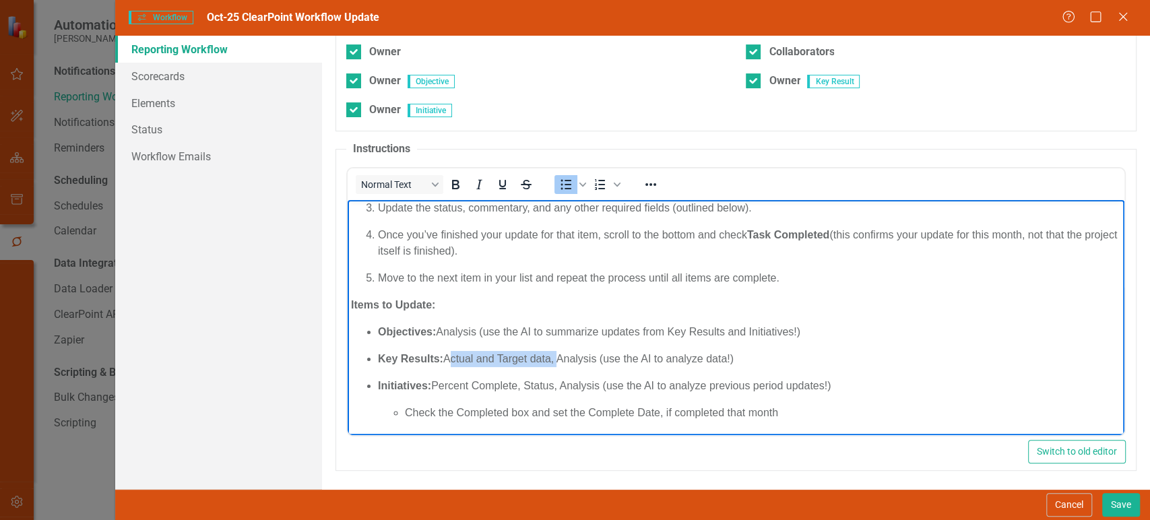
drag, startPoint x: 447, startPoint y: 360, endPoint x: 556, endPoint y: 360, distance: 109.2
click at [557, 359] on p "Key Results: Actual and Target data, Analysis (use the AI to analyze data!)" at bounding box center [749, 359] width 743 height 16
click at [555, 360] on p "Key Results: Actual and Target data, Analysis (use the AI to analyze data!)" at bounding box center [749, 359] width 743 height 16
drag, startPoint x: 436, startPoint y: 386, endPoint x: 557, endPoint y: 390, distance: 120.7
click at [557, 390] on p "Initiatives: Percent Complete, Status, Analysis (use the AI to analyze previous…" at bounding box center [749, 386] width 743 height 16
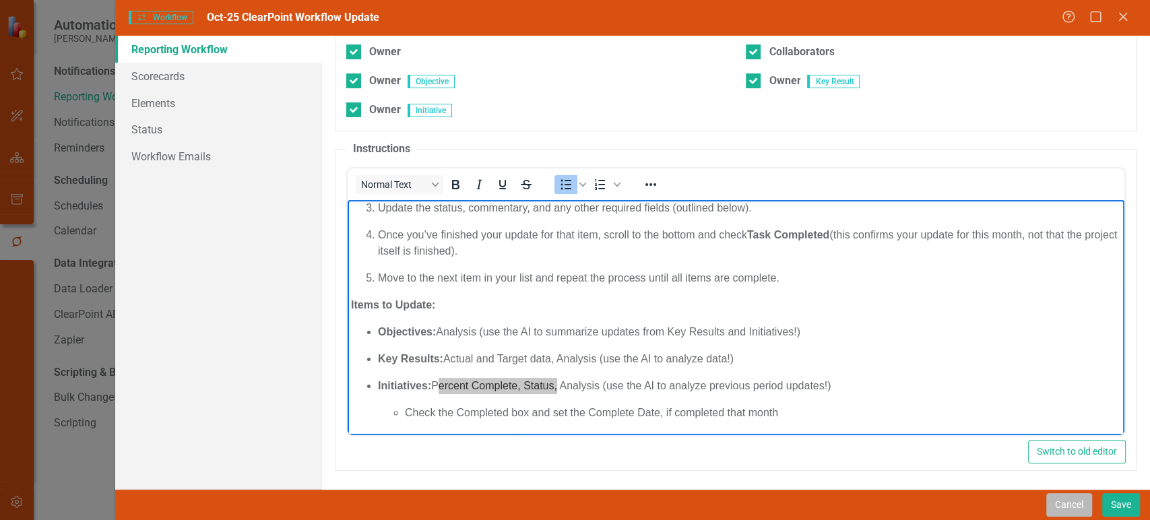
click at [1067, 509] on button "Cancel" at bounding box center [1069, 505] width 46 height 24
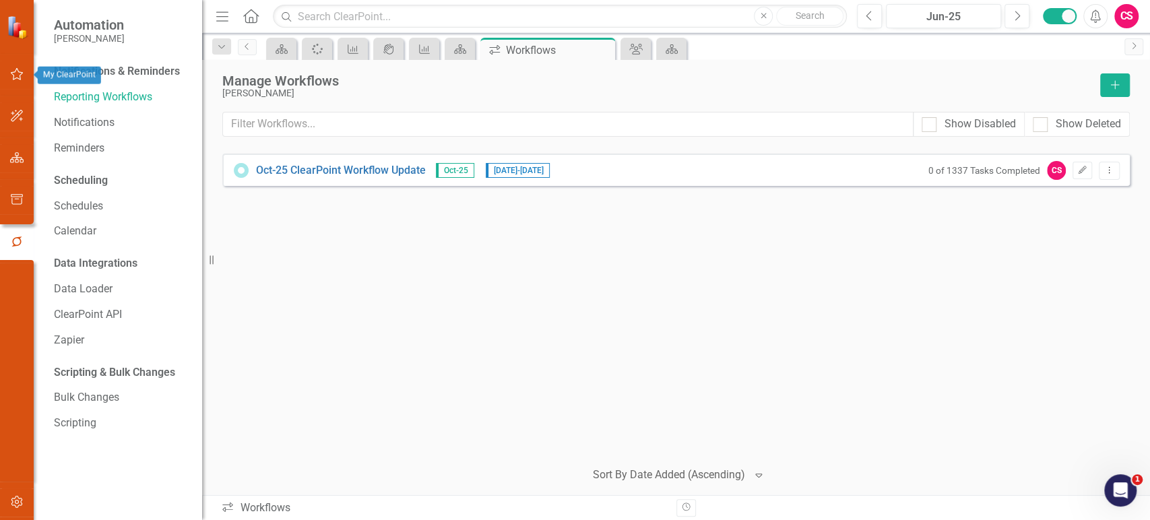
click at [16, 71] on icon "button" at bounding box center [17, 74] width 14 height 11
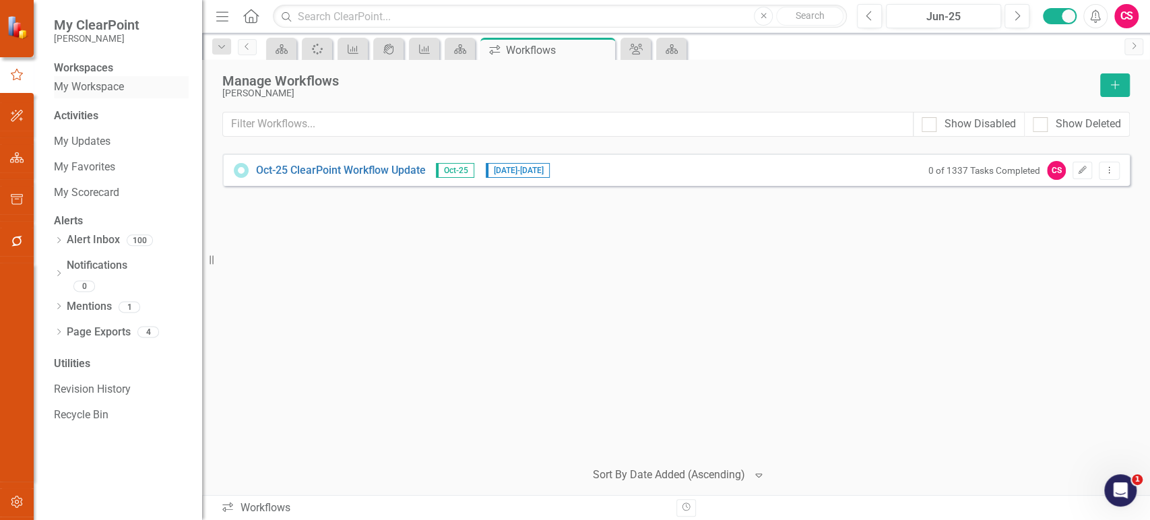
click at [80, 95] on link "My Workspace" at bounding box center [121, 87] width 135 height 15
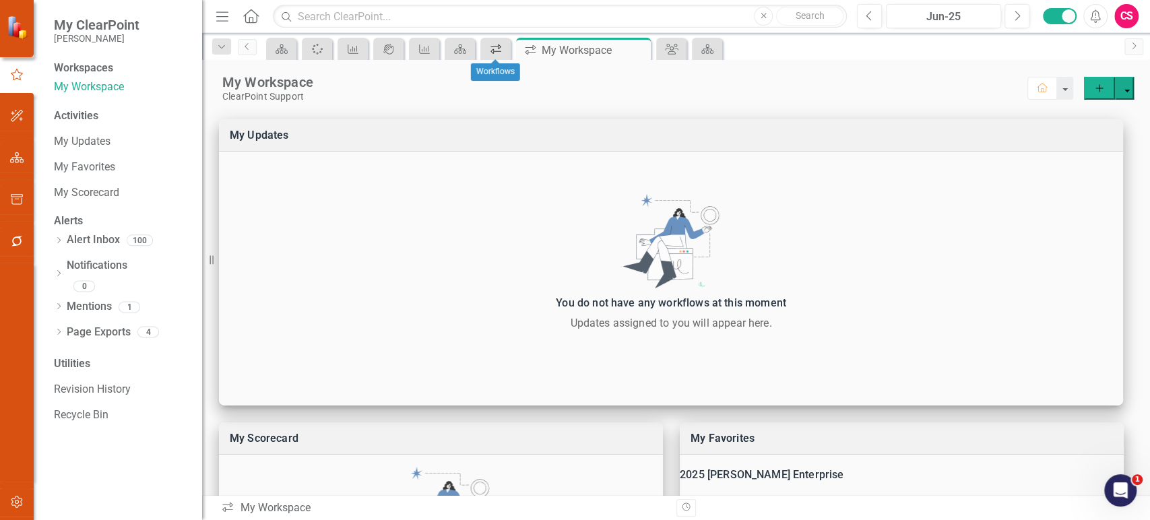
click at [494, 51] on icon at bounding box center [496, 48] width 11 height 9
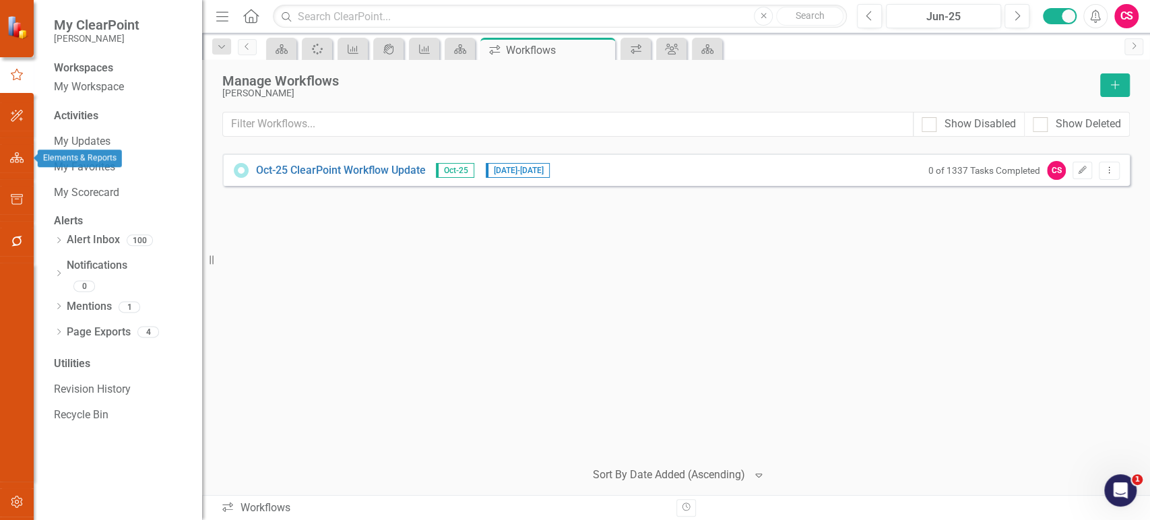
click at [15, 155] on icon "button" at bounding box center [17, 157] width 14 height 11
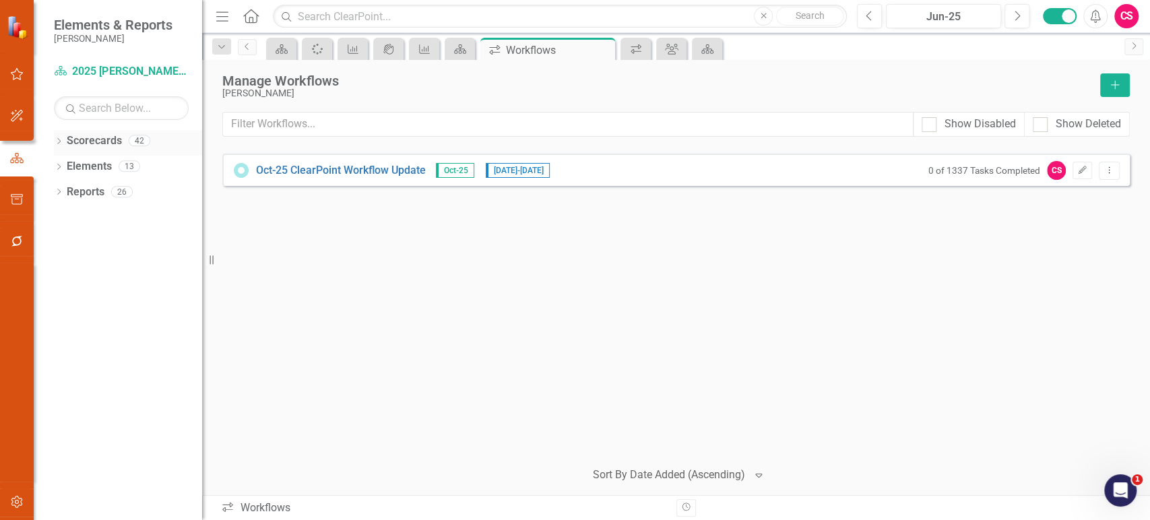
click at [59, 143] on icon at bounding box center [58, 141] width 3 height 6
click at [65, 169] on icon "Dropdown" at bounding box center [66, 166] width 10 height 8
click at [77, 189] on icon "Dropdown" at bounding box center [79, 191] width 10 height 8
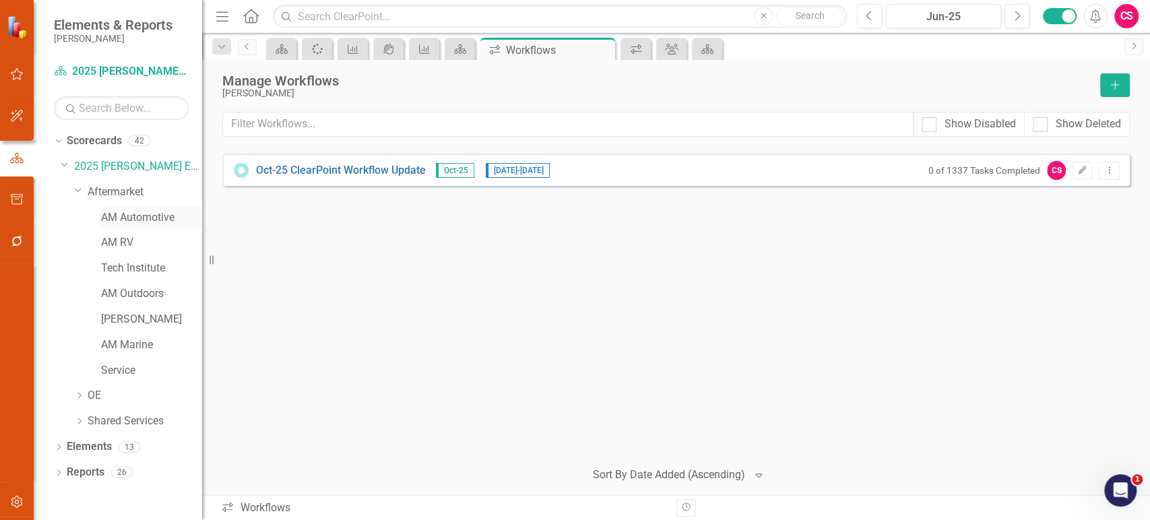
click at [137, 220] on link "AM Automotive" at bounding box center [151, 217] width 101 height 15
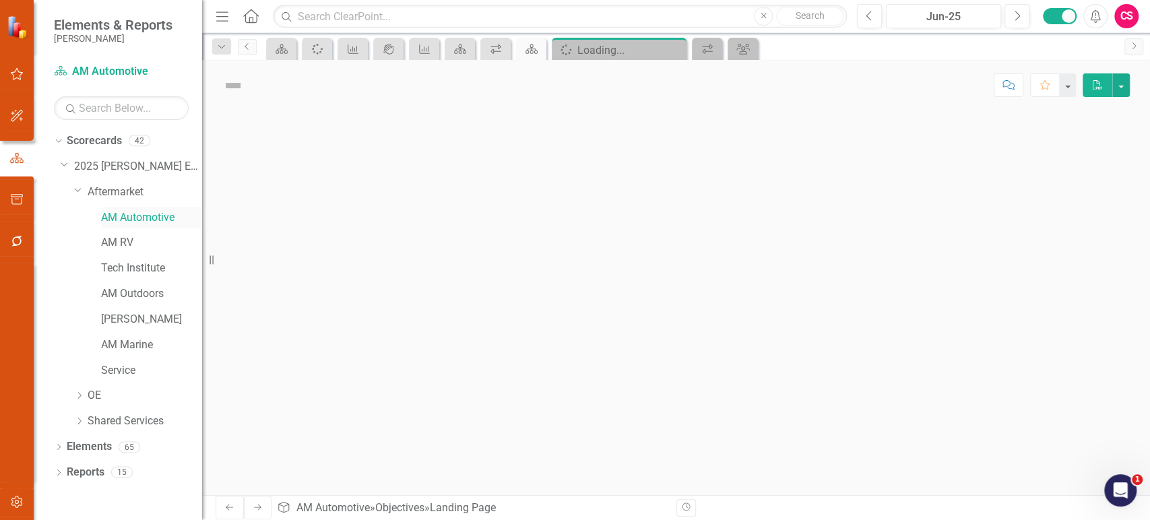
click at [450, 152] on div at bounding box center [676, 303] width 948 height 385
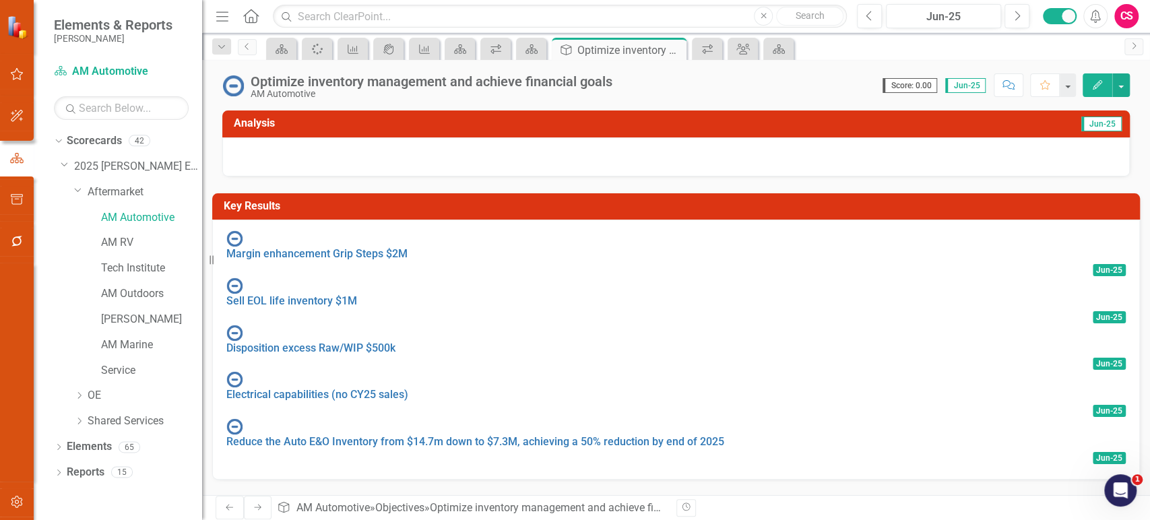
click at [502, 159] on div at bounding box center [676, 156] width 908 height 39
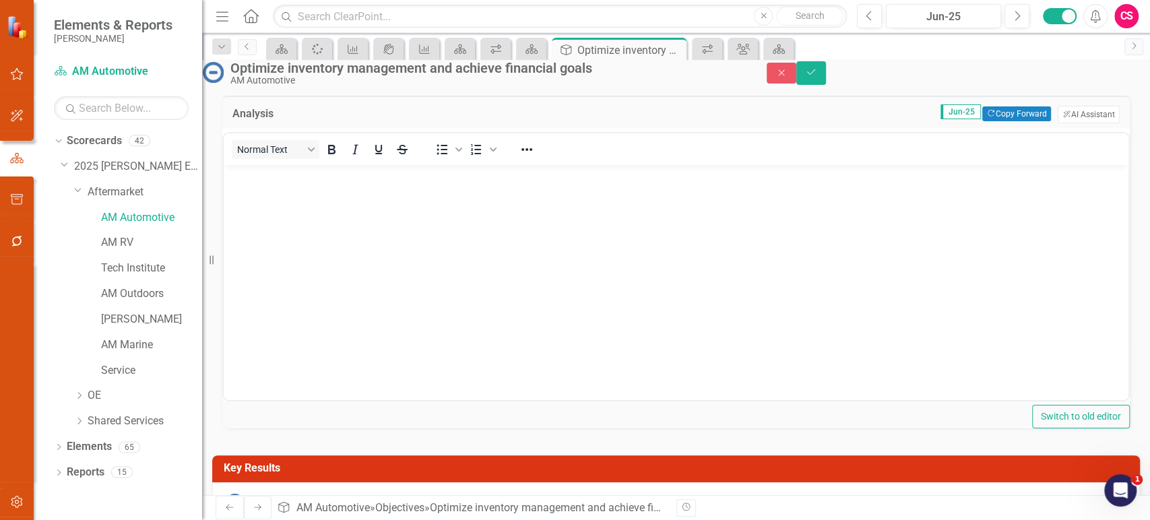
click at [548, 285] on body "Rich Text Area. Press ALT-0 for help." at bounding box center [676, 266] width 905 height 202
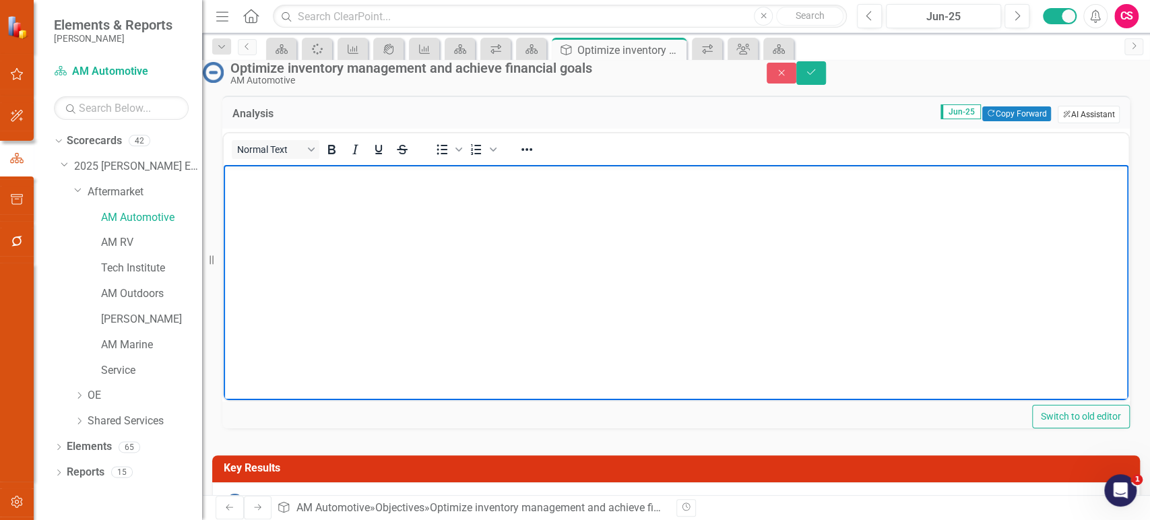
click at [1097, 123] on button "ClearPoint AI AI Assistant" at bounding box center [1089, 115] width 62 height 18
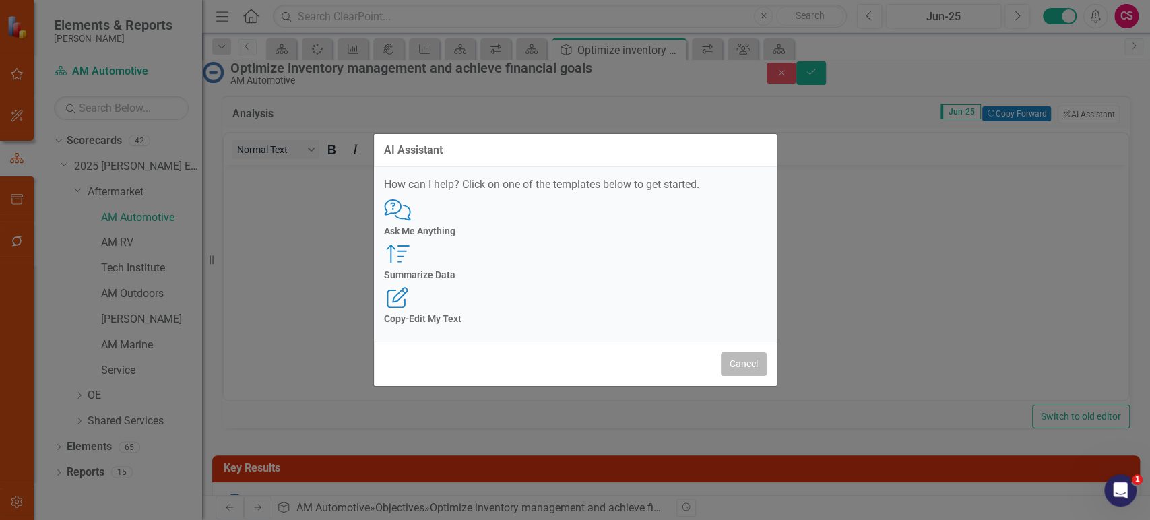
click at [742, 352] on button "Cancel" at bounding box center [744, 364] width 46 height 24
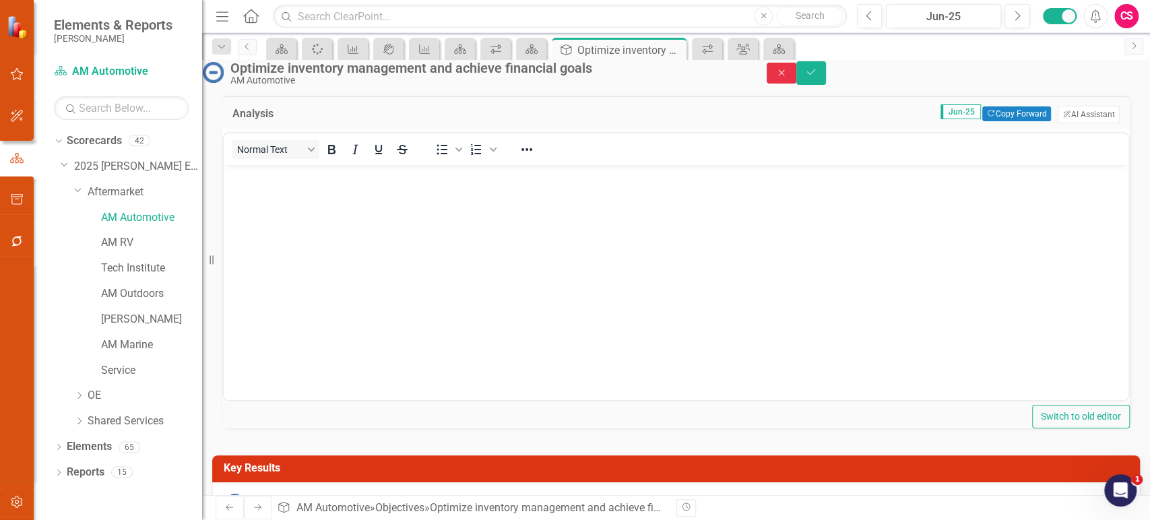
click at [788, 77] on icon "Close" at bounding box center [782, 72] width 12 height 9
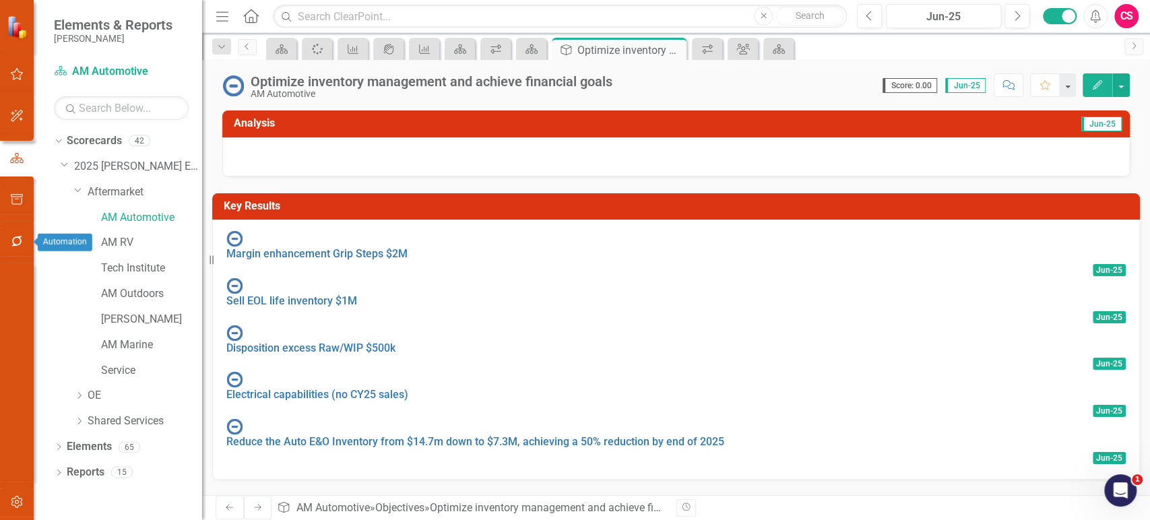
click at [16, 247] on button "button" at bounding box center [17, 242] width 30 height 28
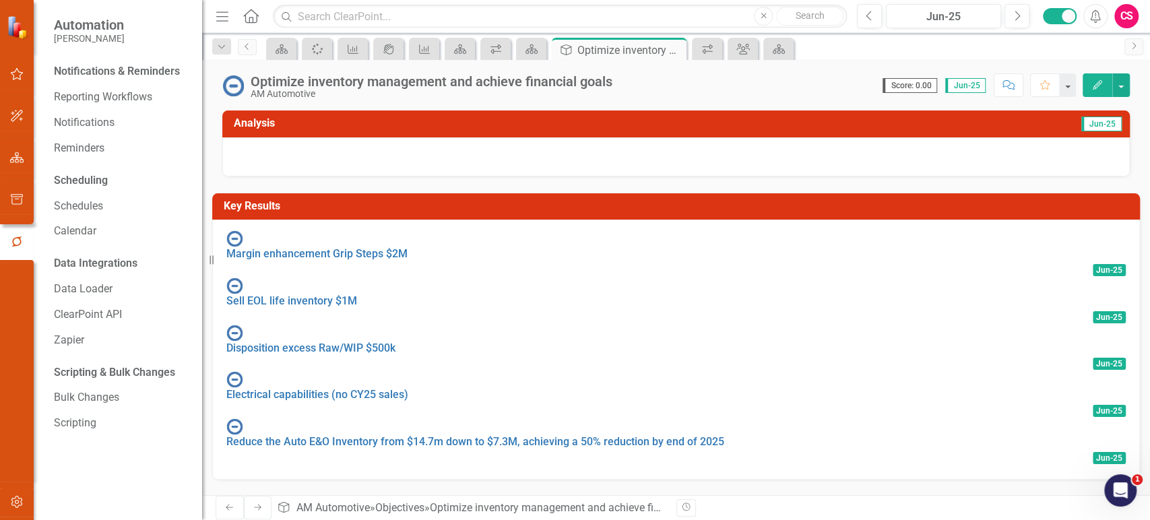
click at [14, 77] on icon "button" at bounding box center [17, 74] width 14 height 11
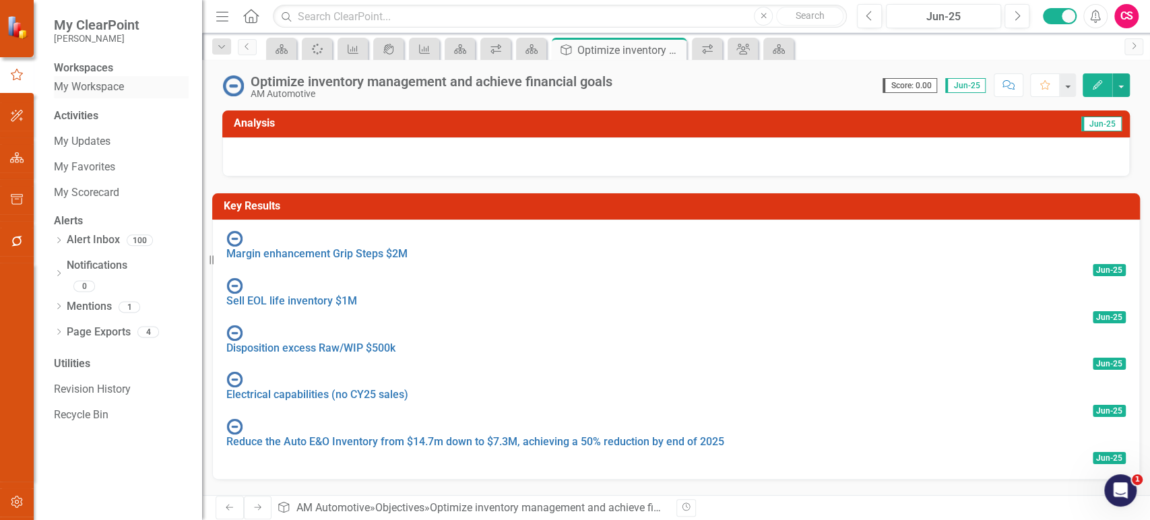
click at [105, 95] on link "My Workspace" at bounding box center [121, 87] width 135 height 15
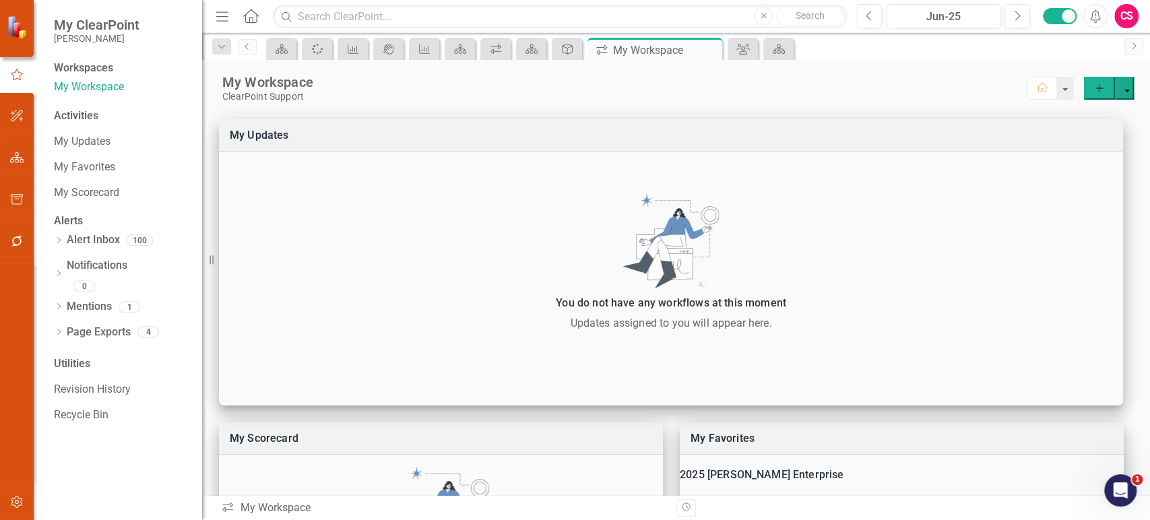
click at [30, 246] on button "button" at bounding box center [17, 242] width 30 height 28
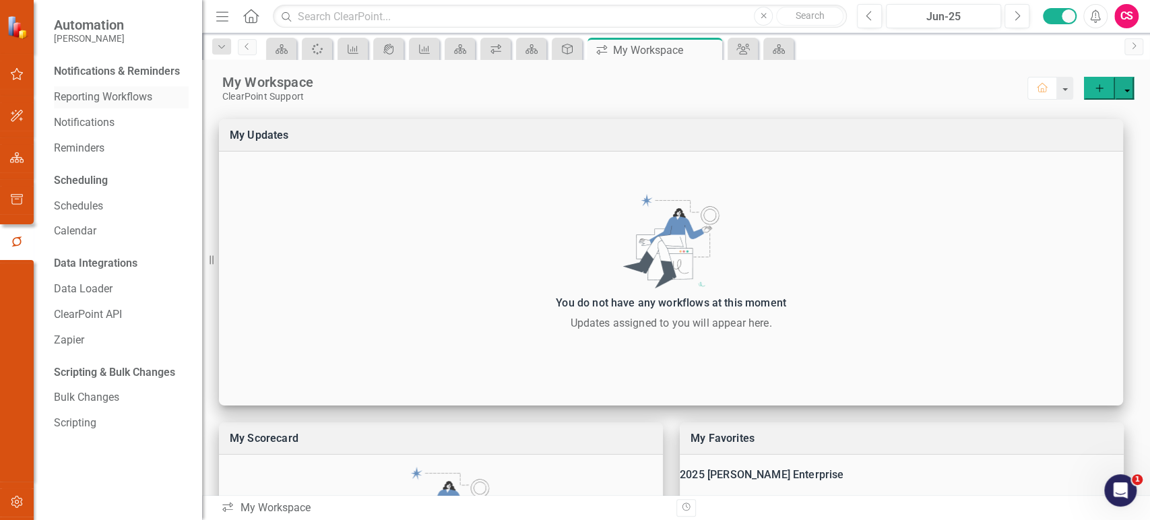
click at [92, 93] on link "Reporting Workflows" at bounding box center [121, 97] width 135 height 15
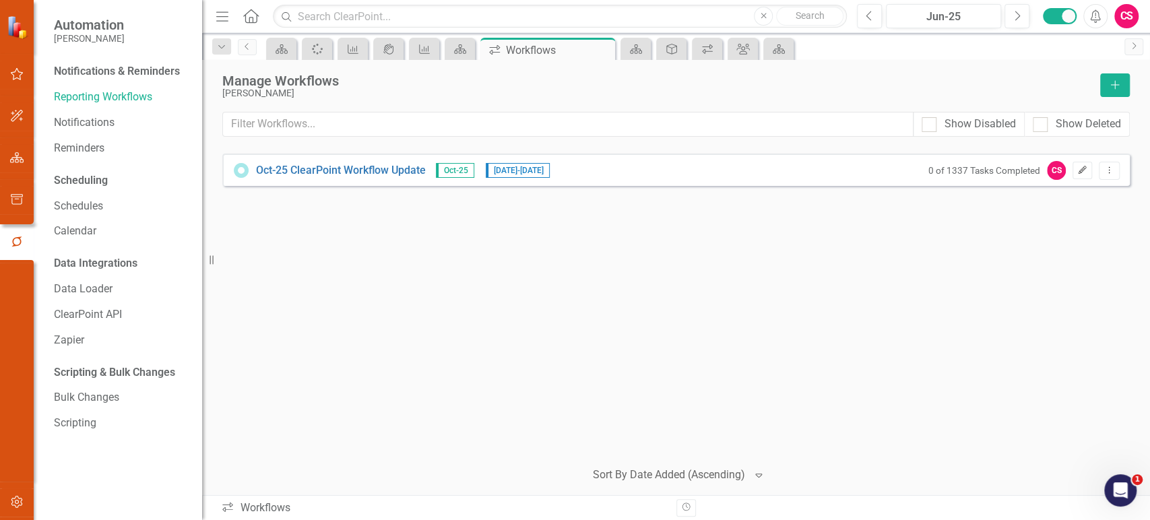
click at [1081, 174] on icon "Edit" at bounding box center [1082, 170] width 10 height 8
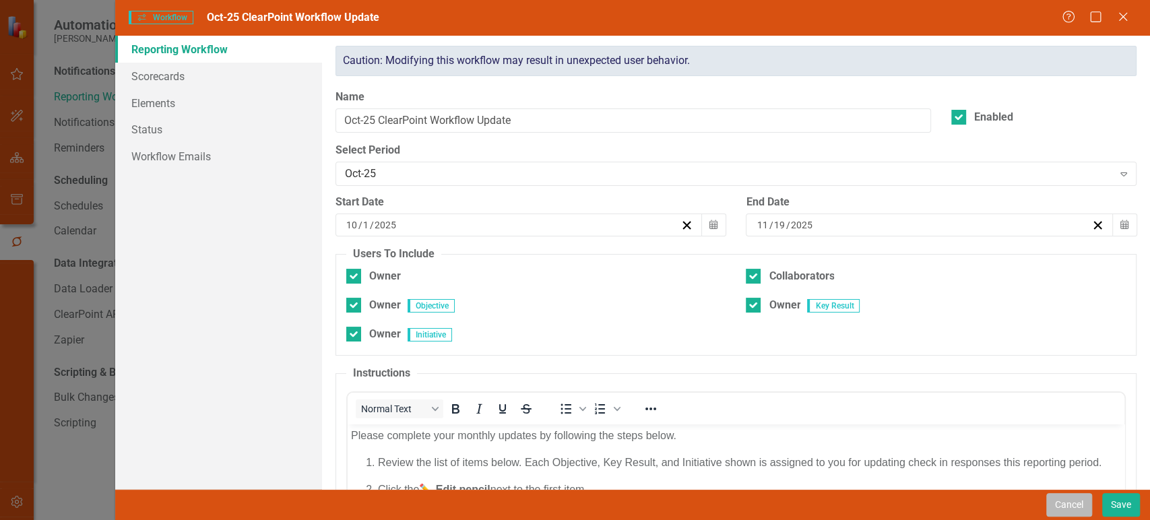
drag, startPoint x: 1069, startPoint y: 508, endPoint x: 11, endPoint y: 36, distance: 1159.1
click at [1069, 508] on button "Cancel" at bounding box center [1069, 505] width 46 height 24
